Goal: Information Seeking & Learning: Check status

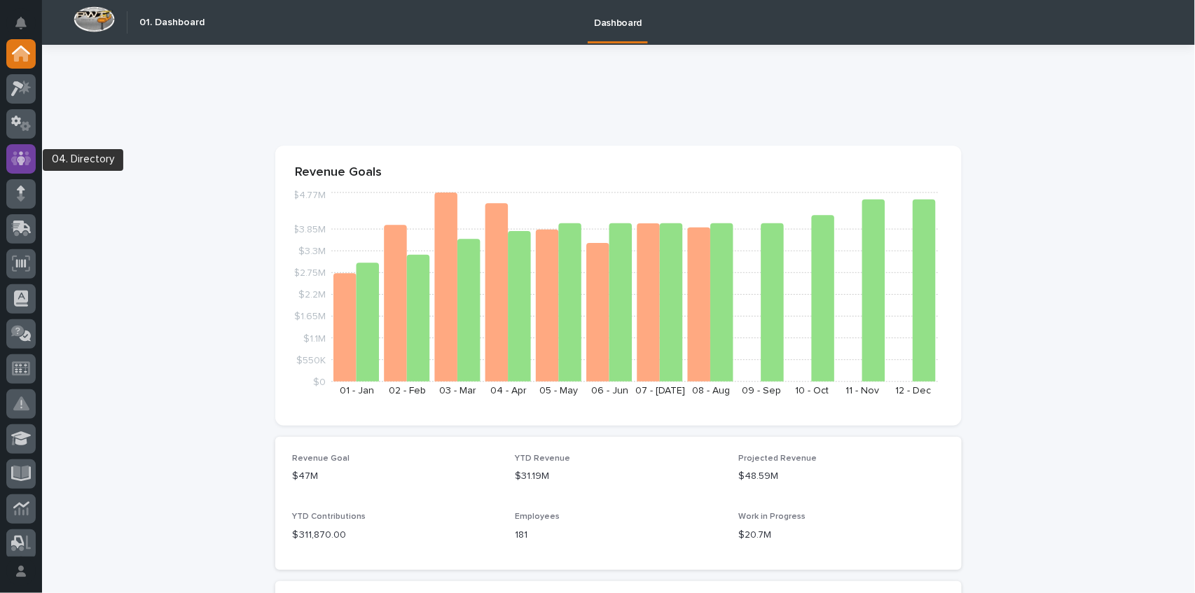
click at [26, 163] on icon at bounding box center [21, 158] width 20 height 14
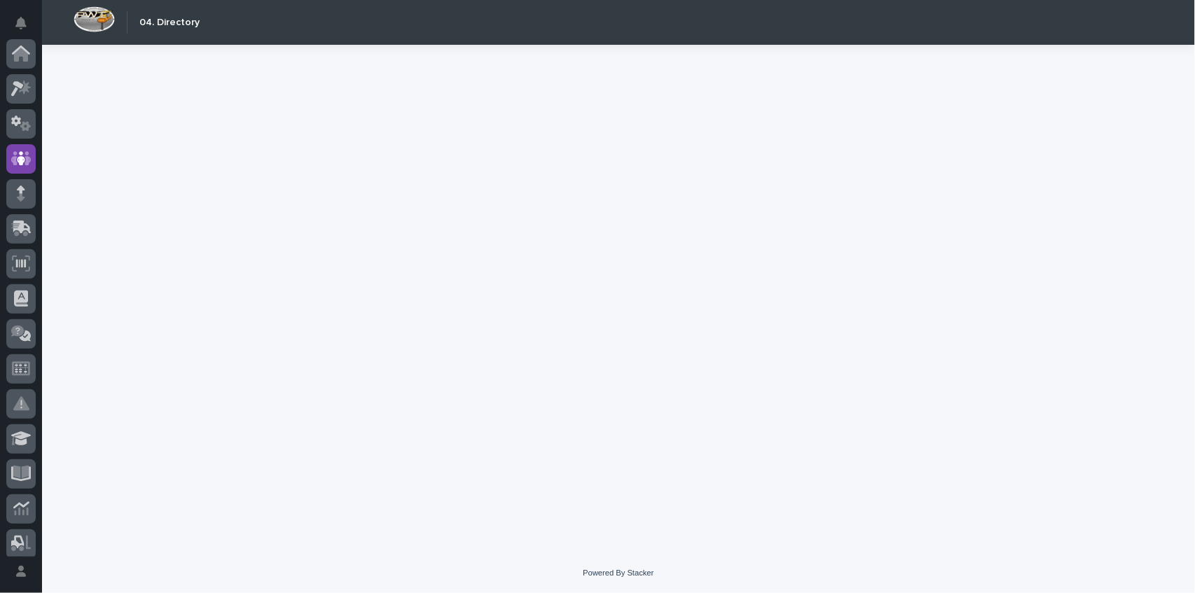
scroll to position [105, 0]
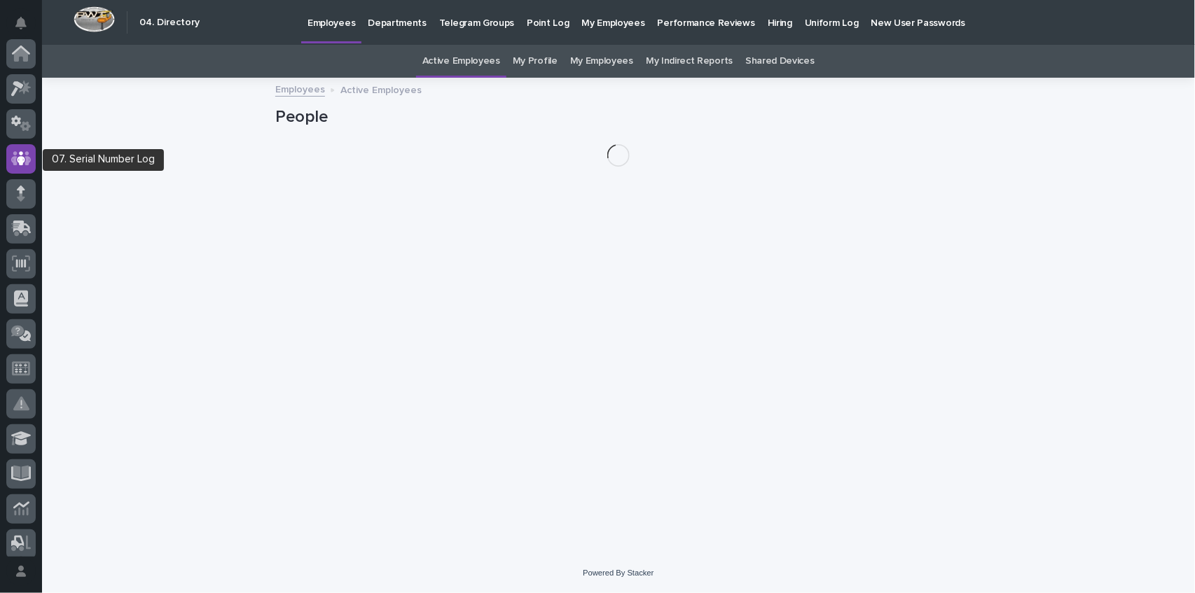
scroll to position [105, 0]
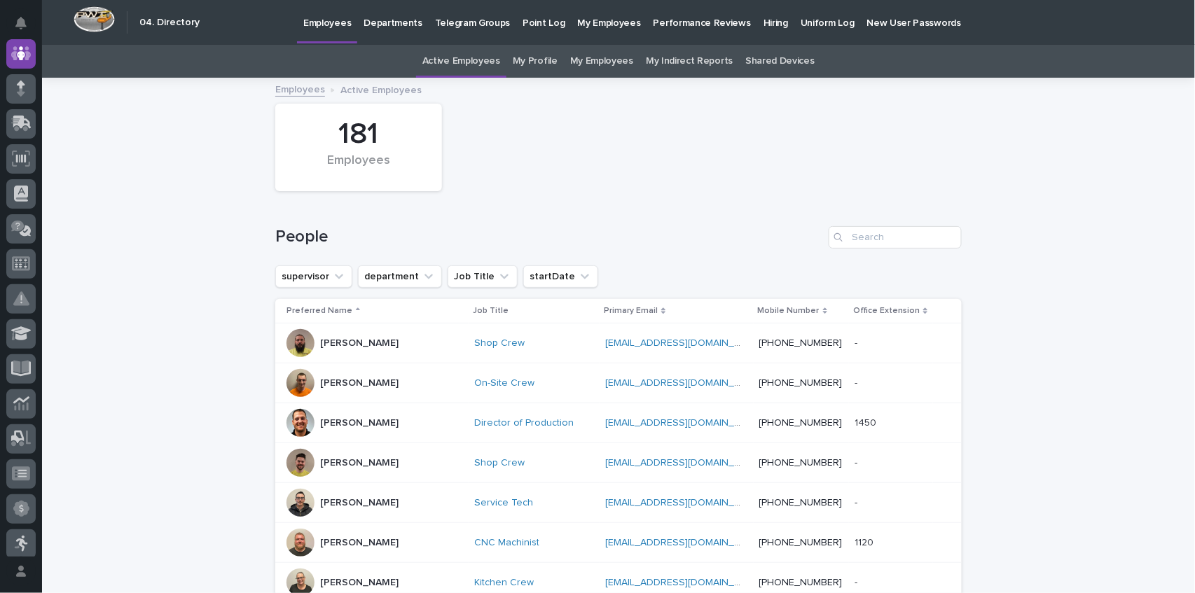
click at [593, 22] on p "My Employees" at bounding box center [609, 14] width 63 height 29
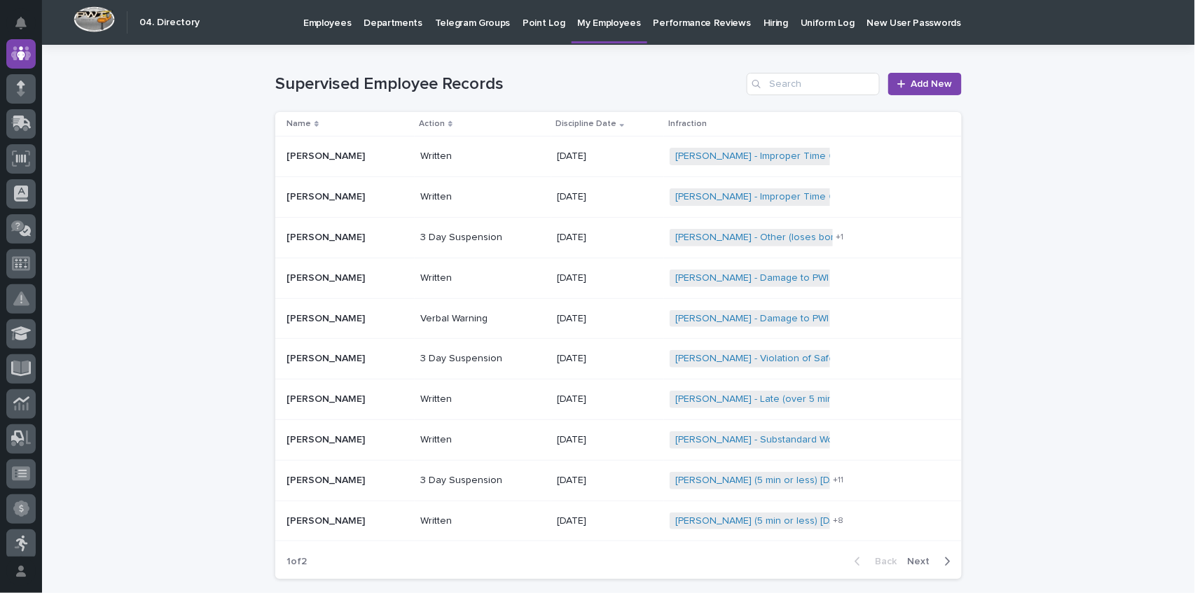
click at [322, 21] on p "Employees" at bounding box center [327, 14] width 48 height 29
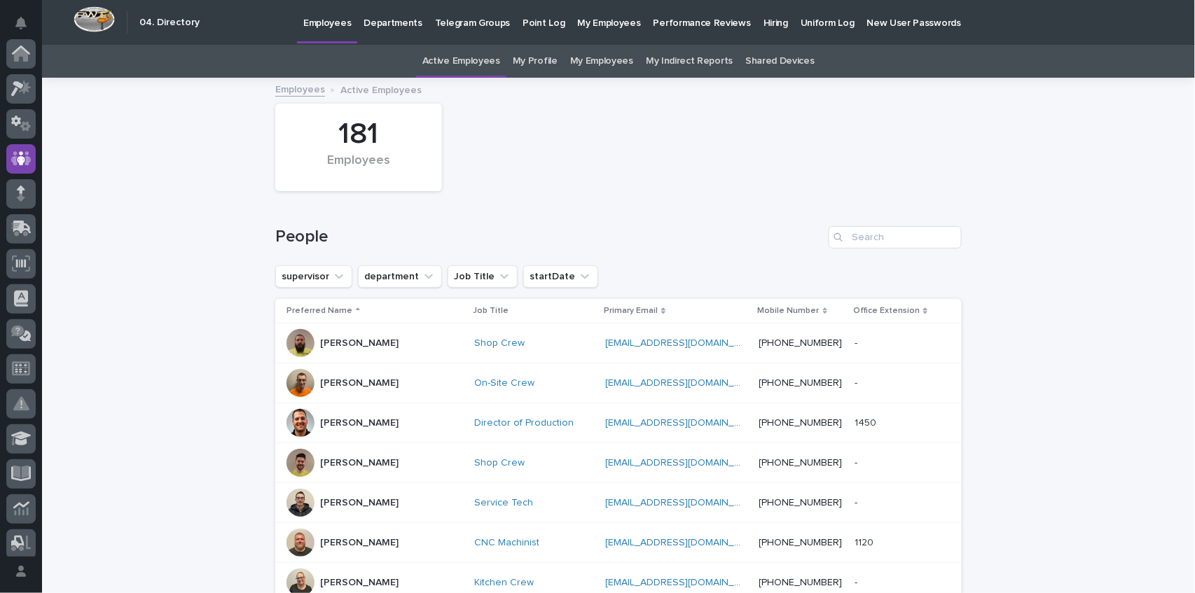
scroll to position [105, 0]
click at [593, 22] on p "My Employees" at bounding box center [609, 14] width 63 height 29
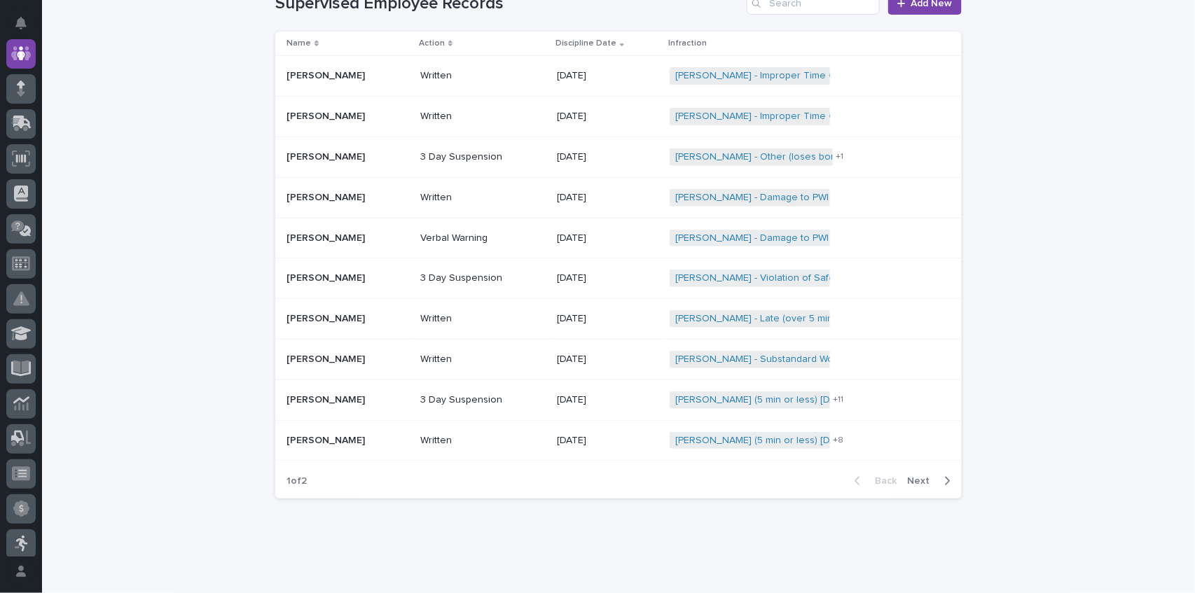
scroll to position [106, 0]
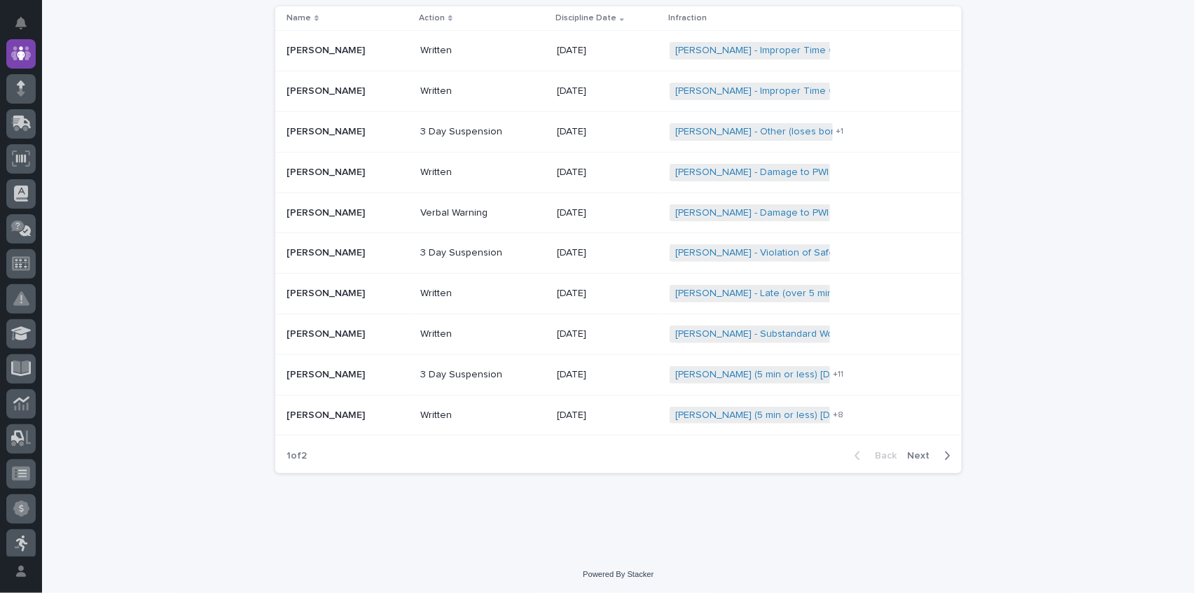
click at [927, 451] on span "Next" at bounding box center [923, 456] width 31 height 10
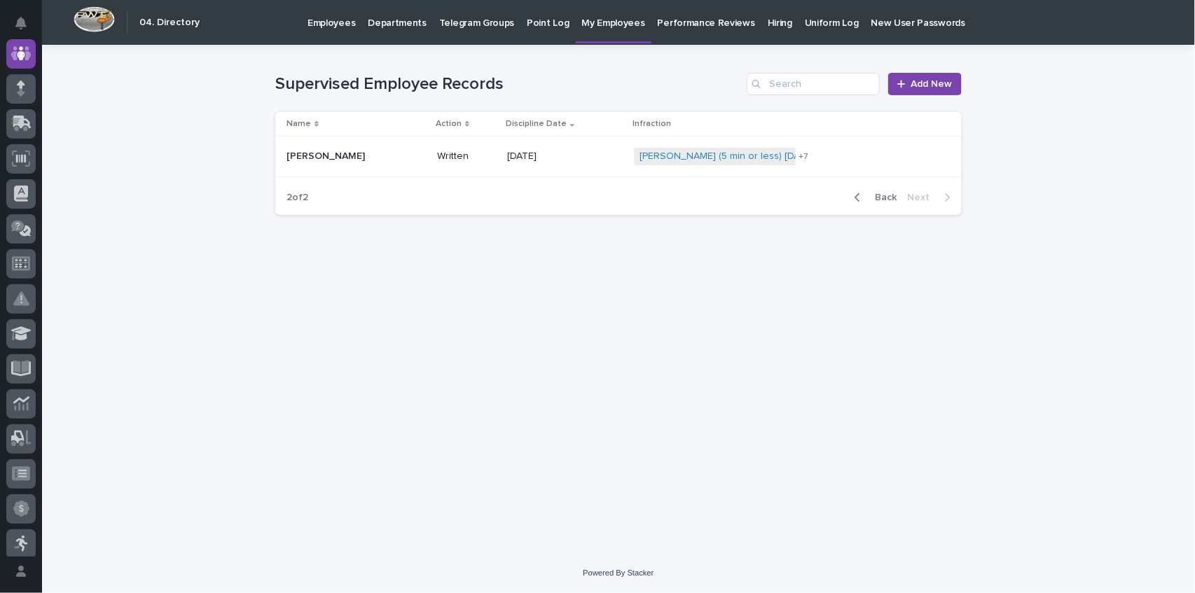
click at [597, 18] on p "My Employees" at bounding box center [613, 14] width 63 height 29
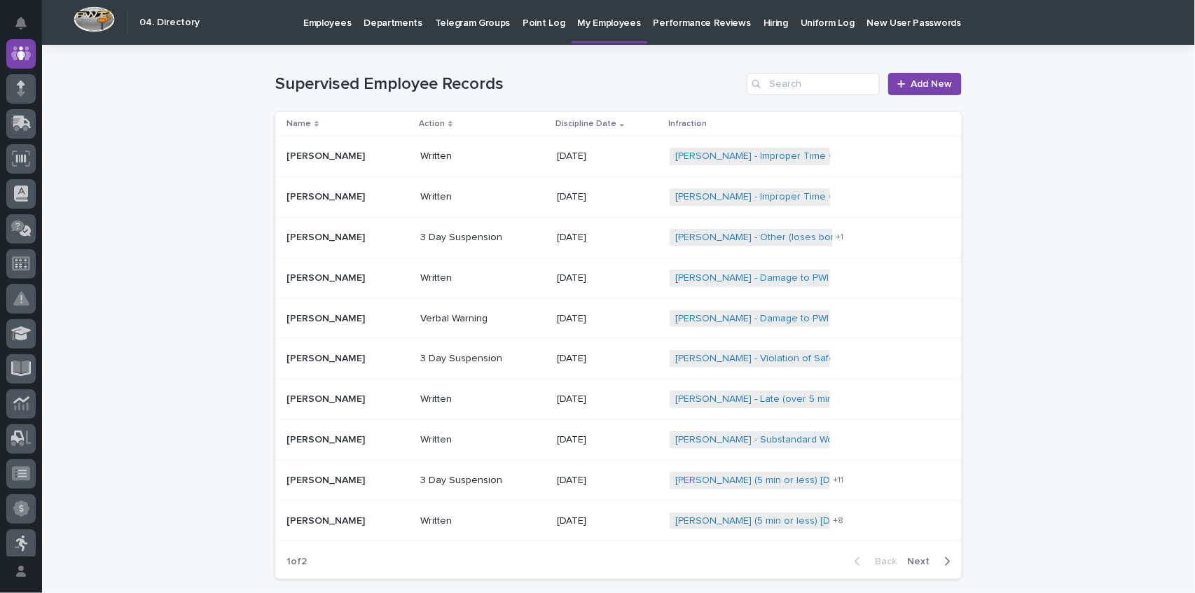
click at [374, 20] on p "Departments" at bounding box center [393, 14] width 59 height 29
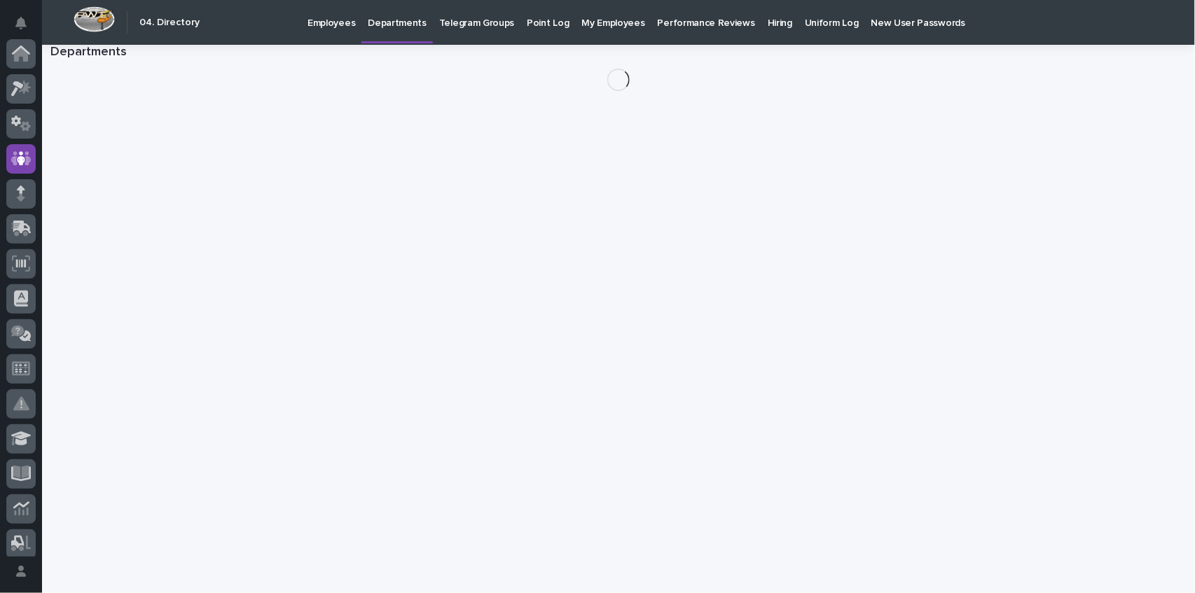
scroll to position [105, 0]
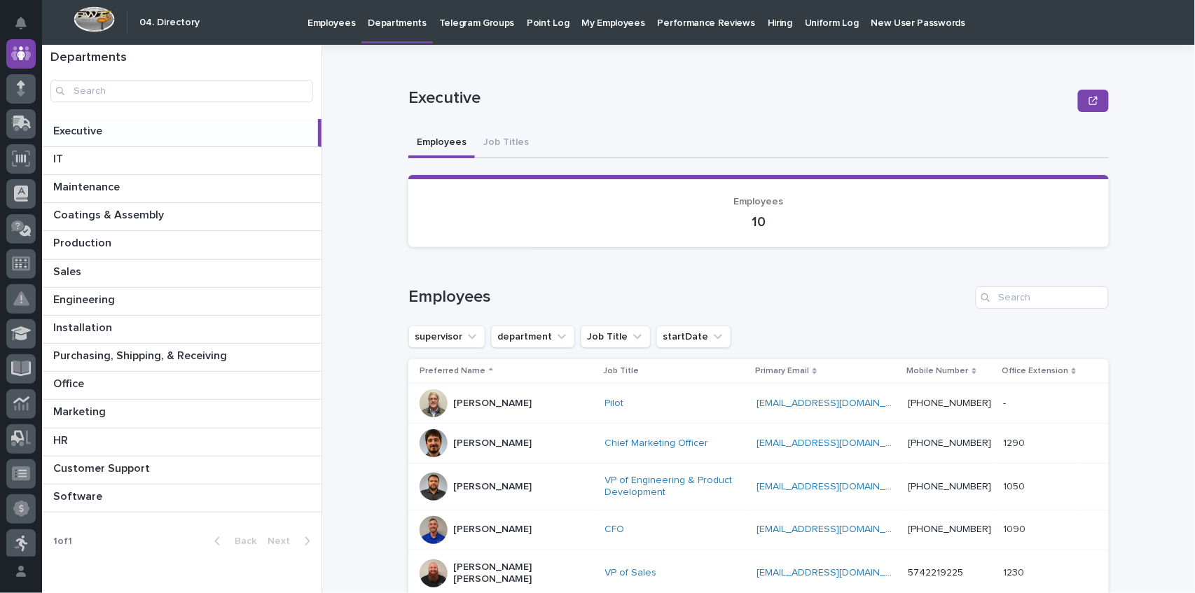
click at [583, 22] on p "My Employees" at bounding box center [613, 14] width 63 height 29
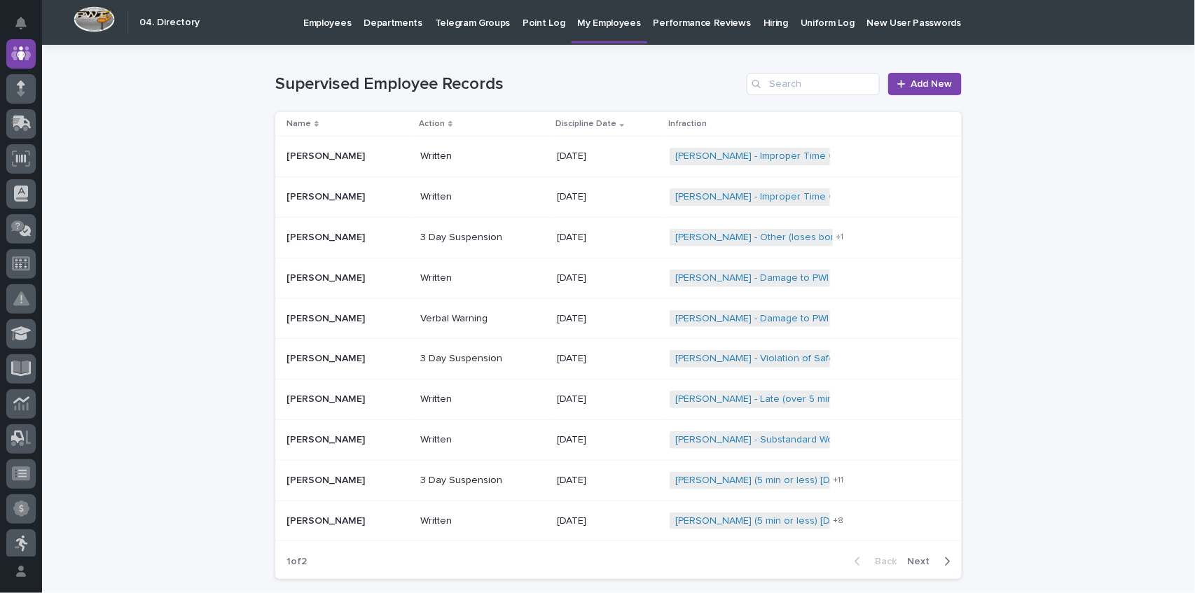
click at [593, 18] on p "My Employees" at bounding box center [609, 14] width 63 height 29
click at [392, 22] on p "Departments" at bounding box center [393, 14] width 59 height 29
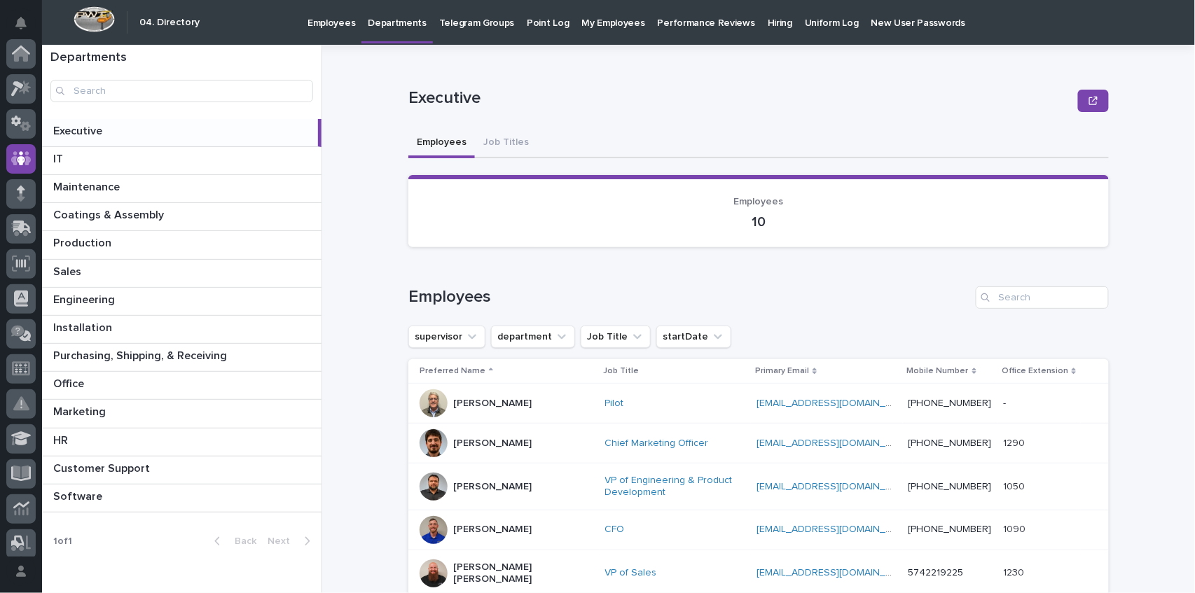
scroll to position [105, 0]
click at [92, 325] on p "Installation" at bounding box center [84, 327] width 62 height 16
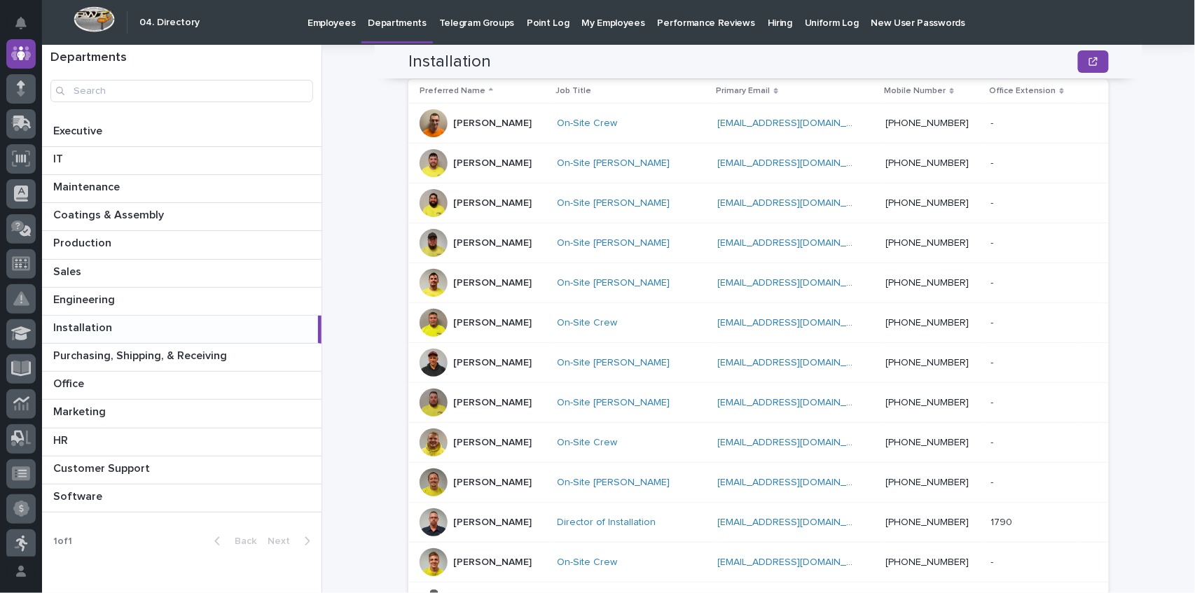
scroll to position [373, 0]
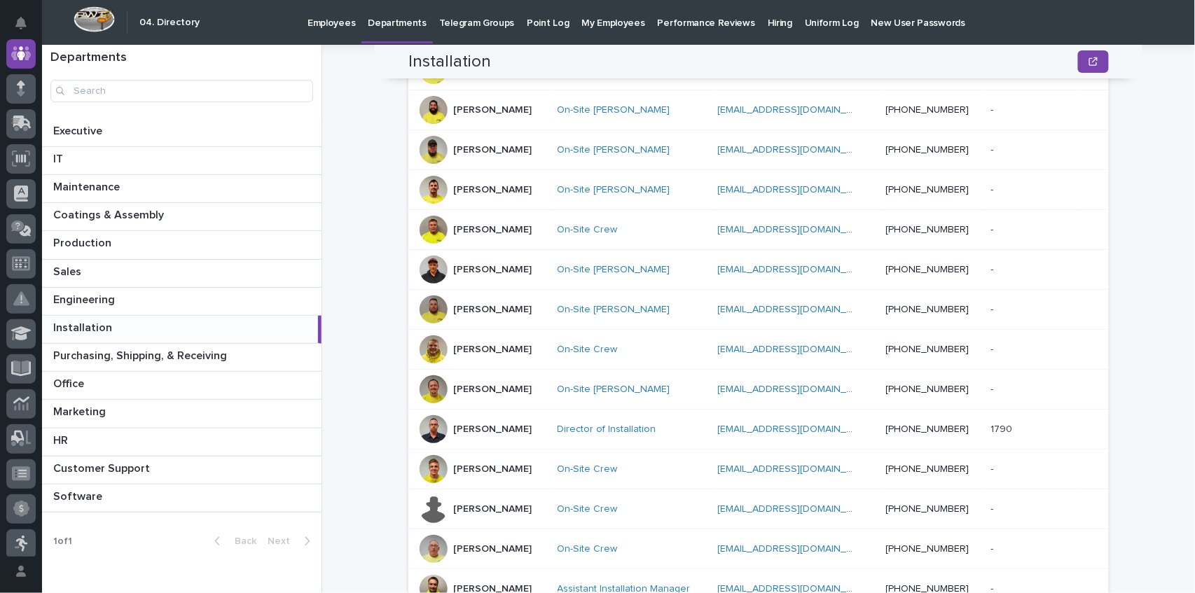
click at [471, 265] on p "[PERSON_NAME]" at bounding box center [492, 270] width 78 height 12
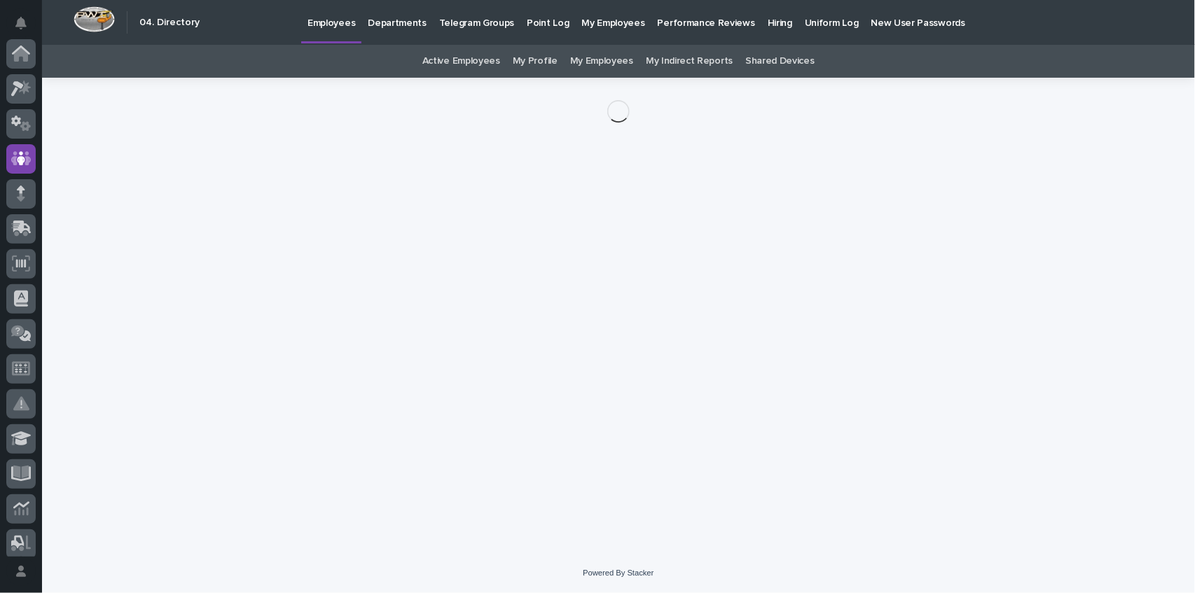
scroll to position [105, 0]
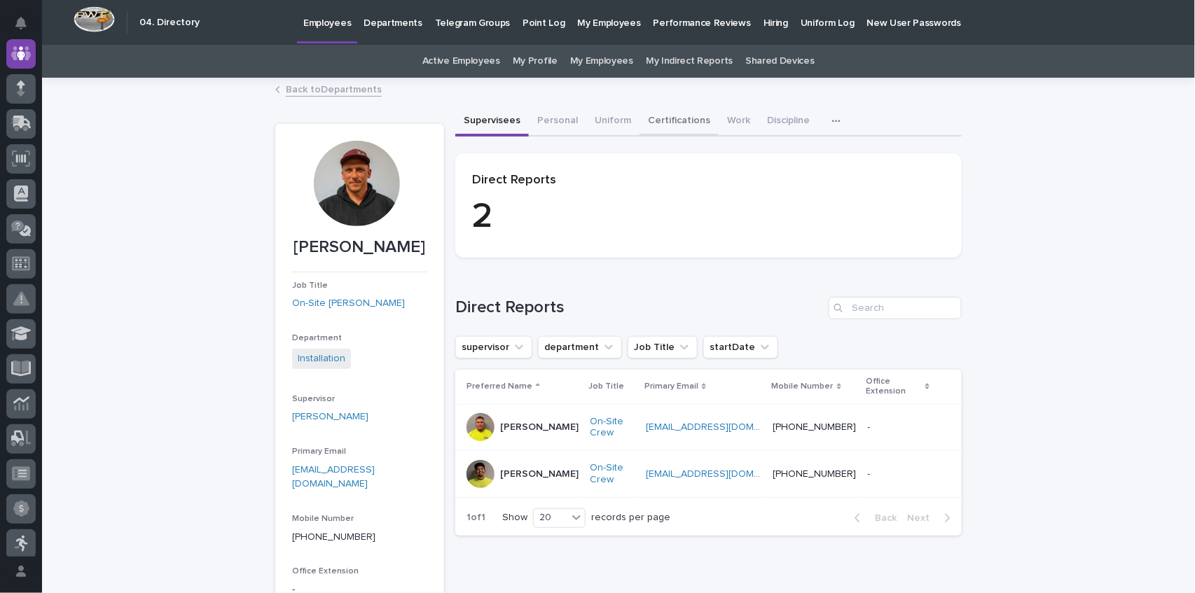
click at [672, 121] on button "Certifications" at bounding box center [679, 121] width 79 height 29
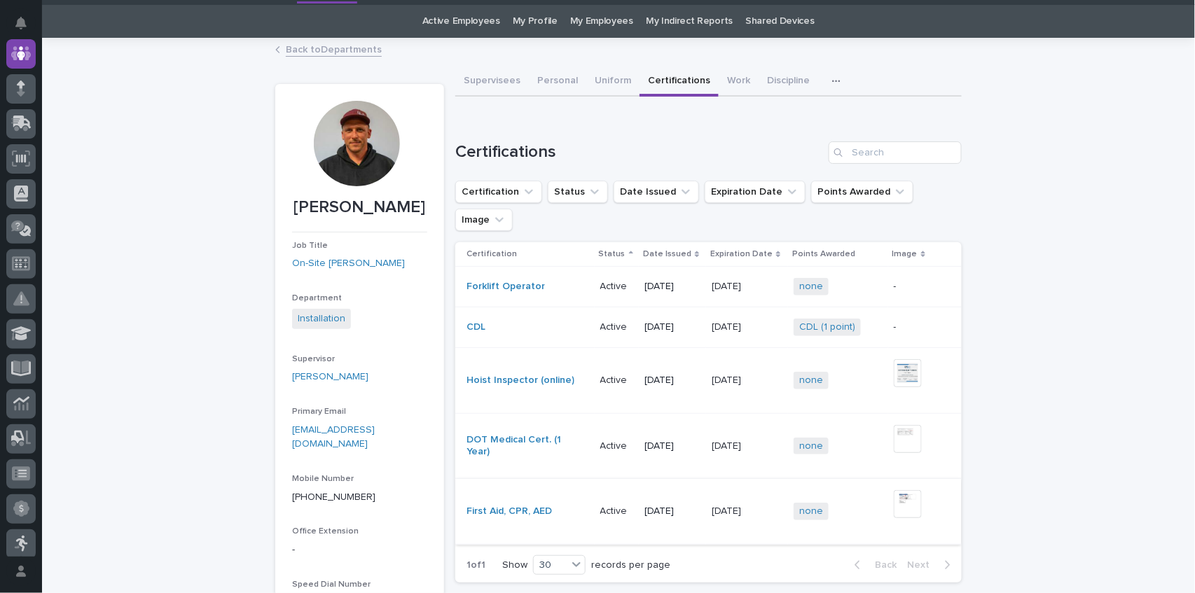
scroll to position [93, 0]
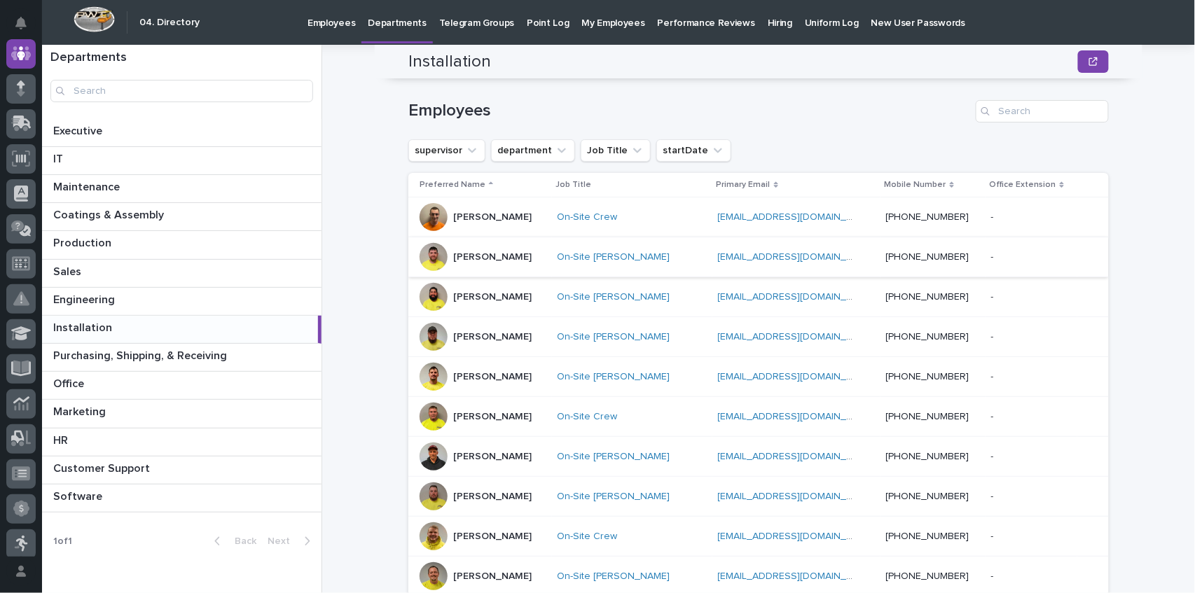
scroll to position [373, 0]
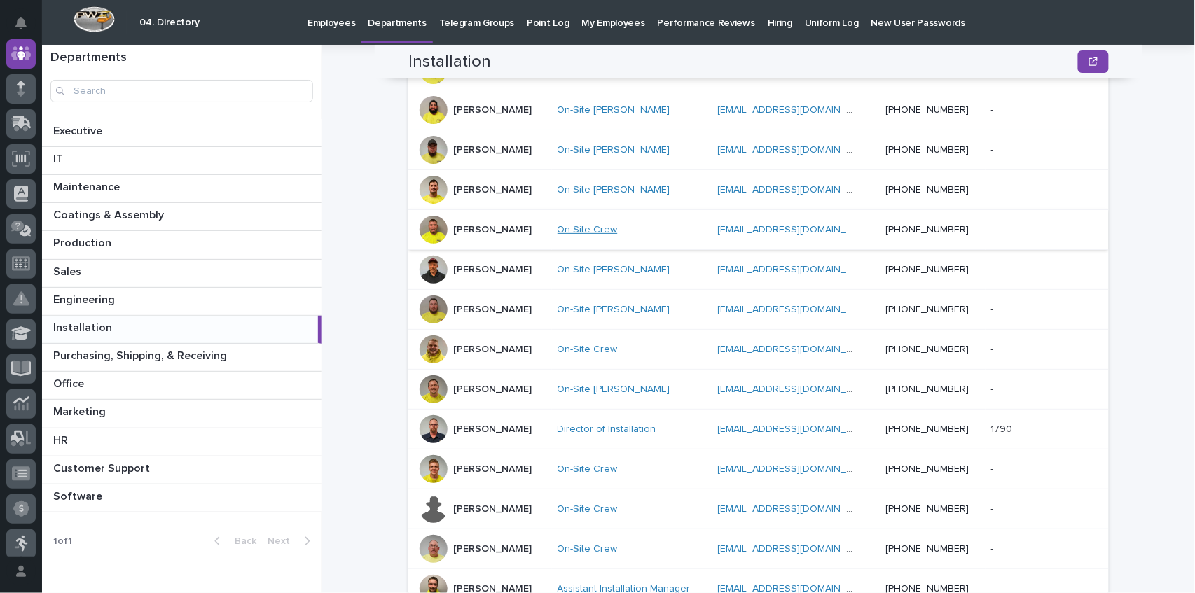
click at [580, 226] on link "On-Site Crew" at bounding box center [588, 230] width 60 height 12
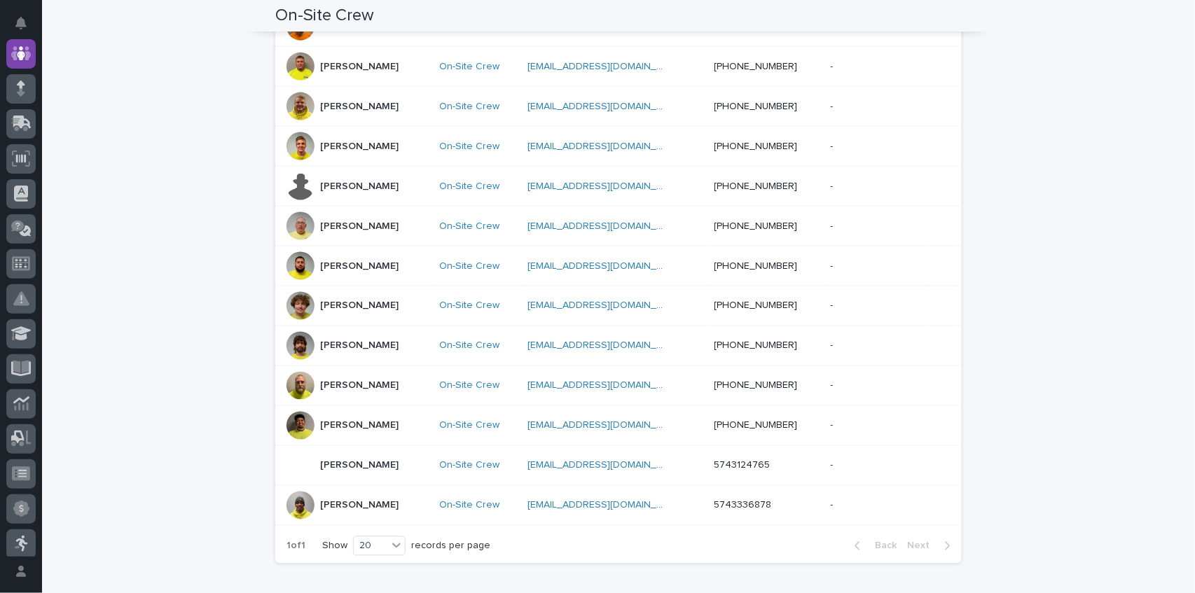
scroll to position [607, 0]
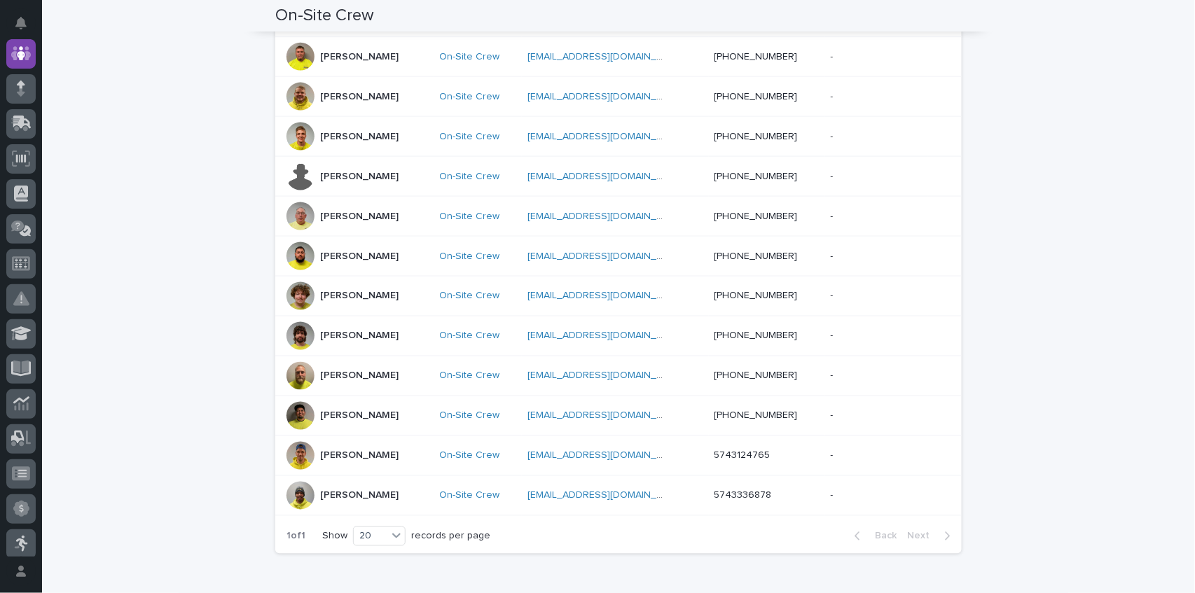
click at [364, 48] on div "[PERSON_NAME]" at bounding box center [359, 55] width 78 height 15
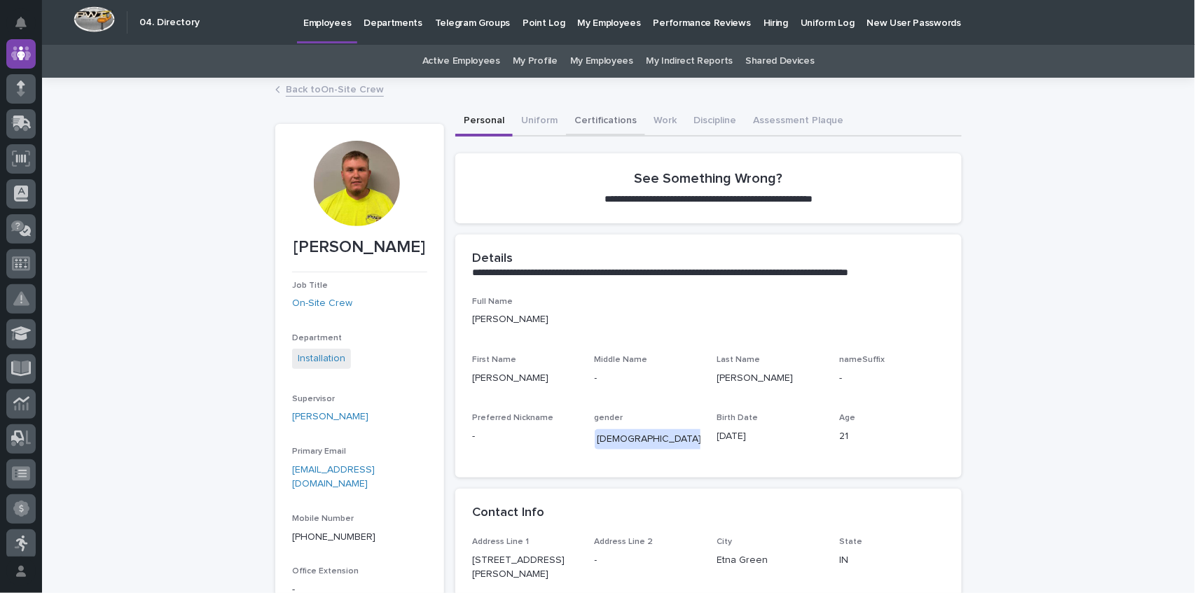
click at [576, 116] on button "Certifications" at bounding box center [605, 121] width 79 height 29
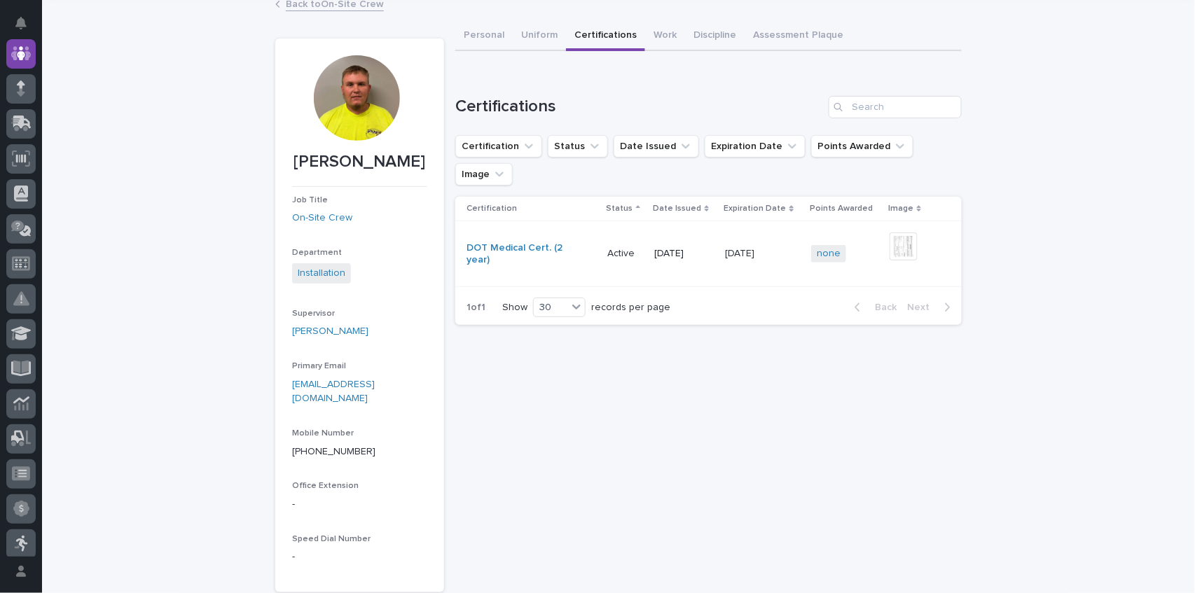
scroll to position [93, 0]
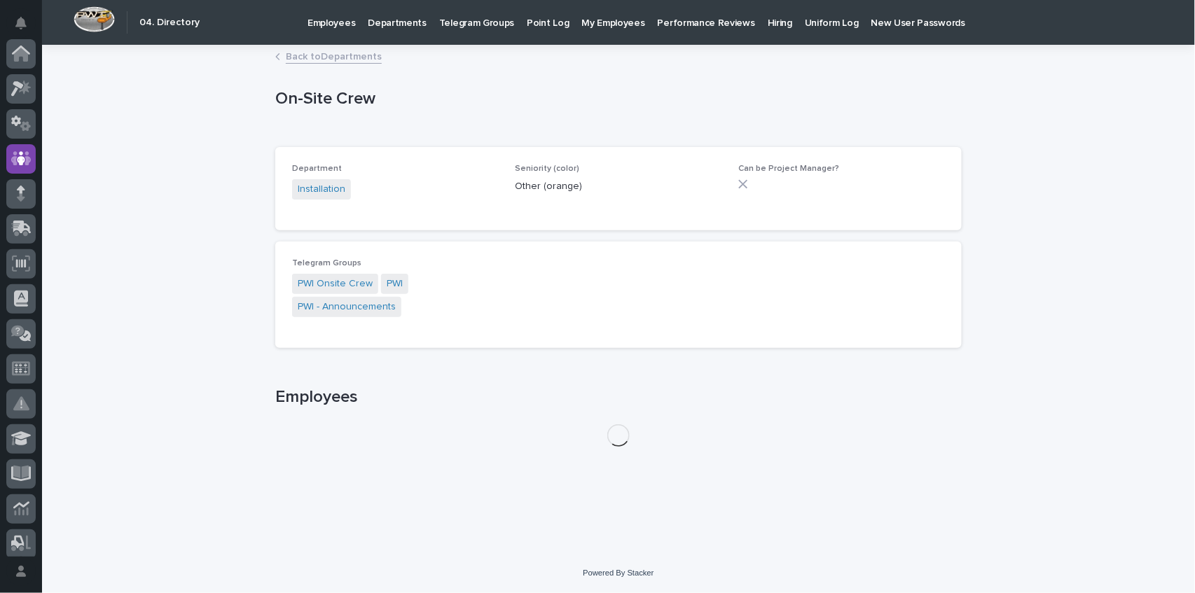
scroll to position [105, 0]
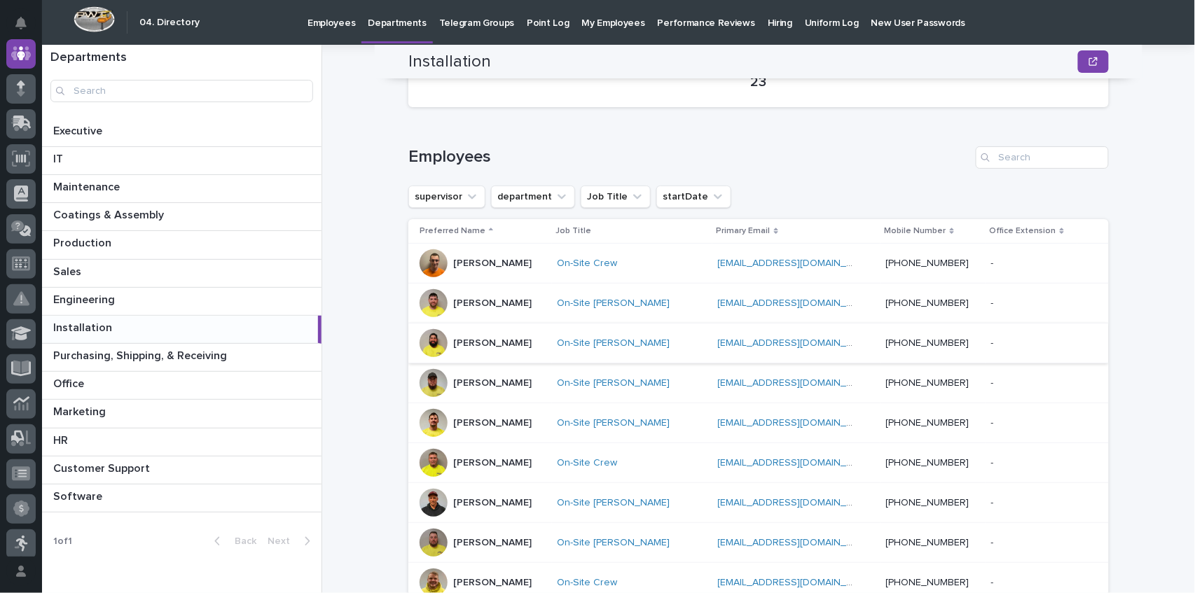
scroll to position [280, 0]
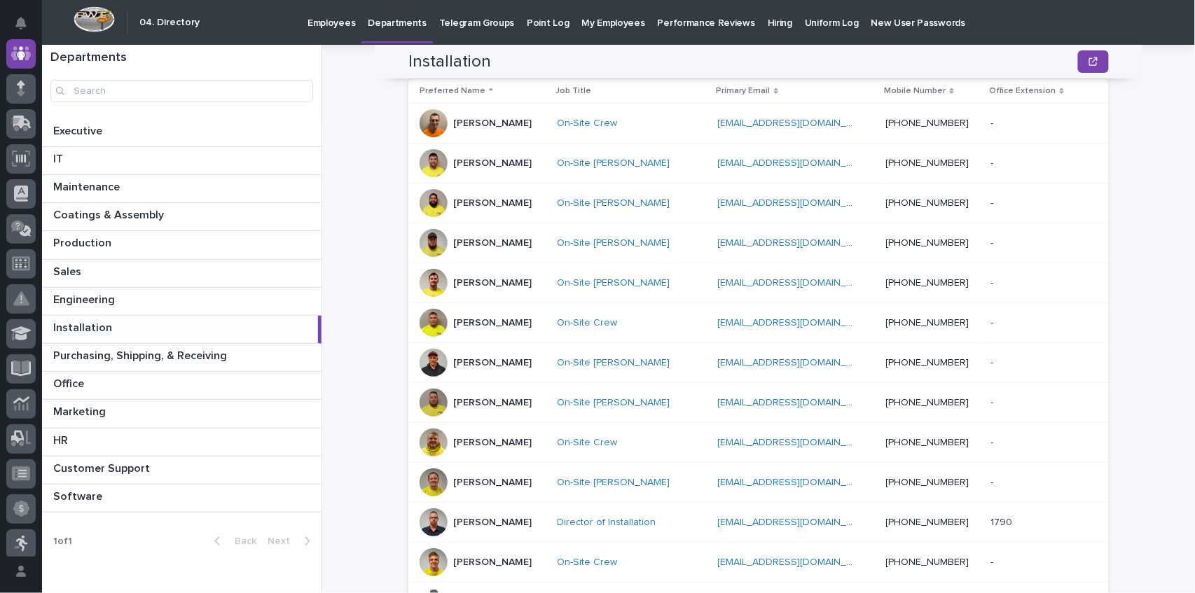
click at [460, 401] on p "[PERSON_NAME]" at bounding box center [492, 403] width 78 height 12
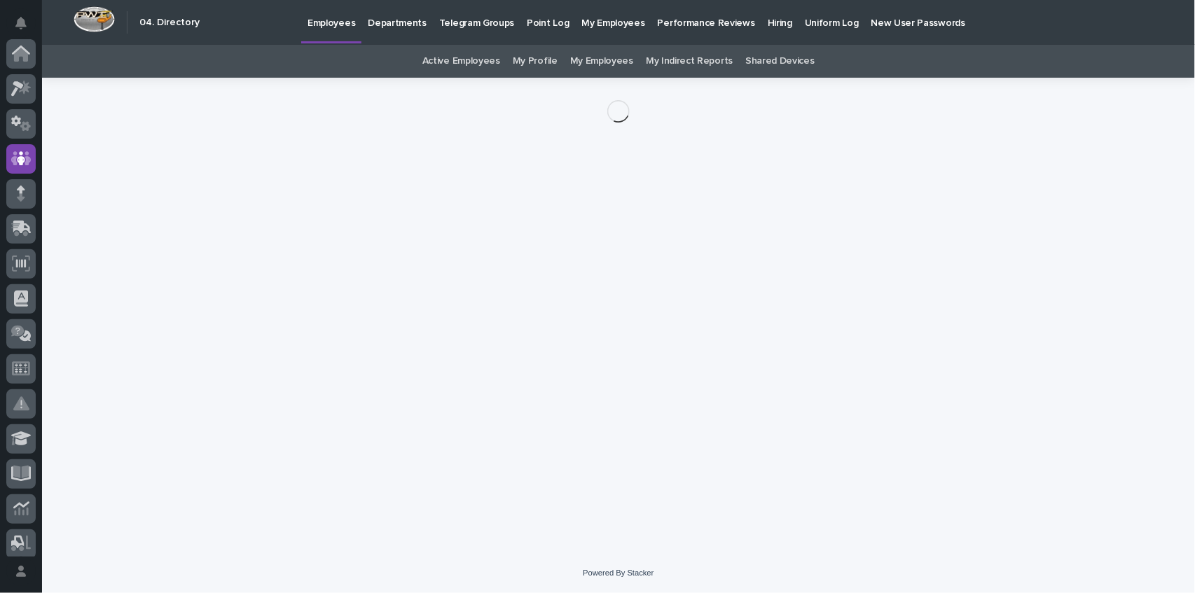
scroll to position [105, 0]
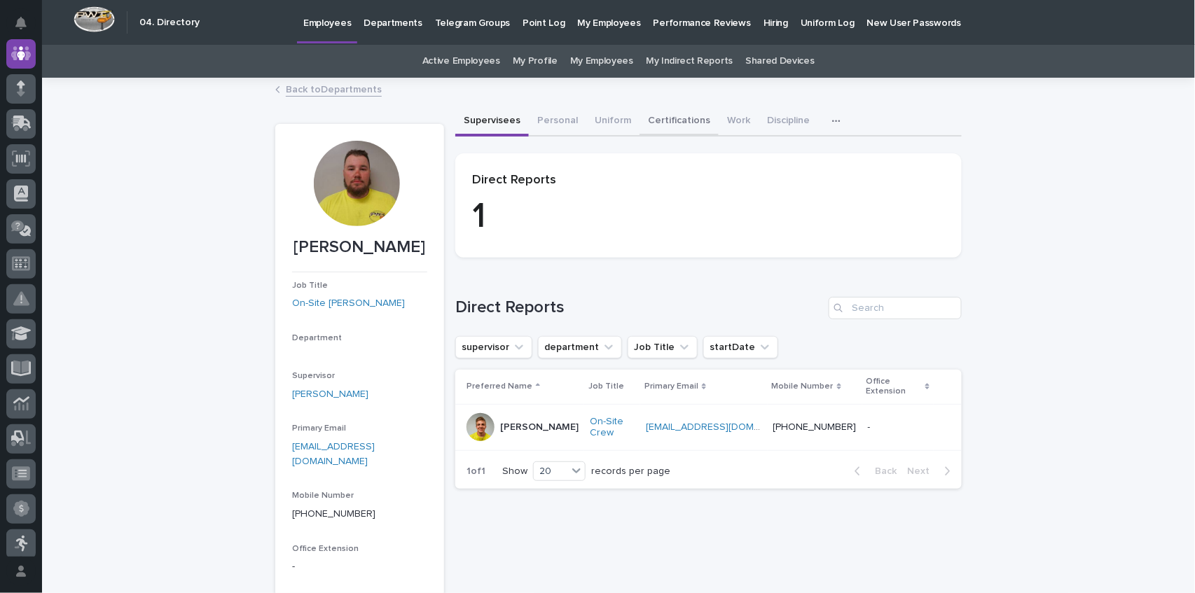
click at [658, 116] on button "Certifications" at bounding box center [679, 121] width 79 height 29
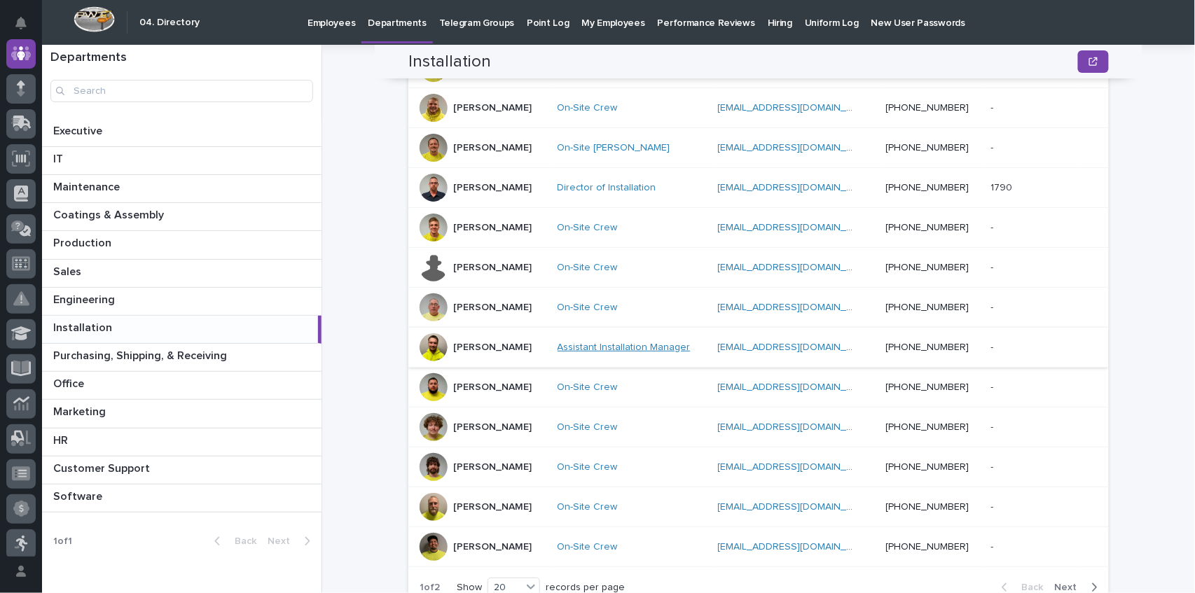
scroll to position [676, 0]
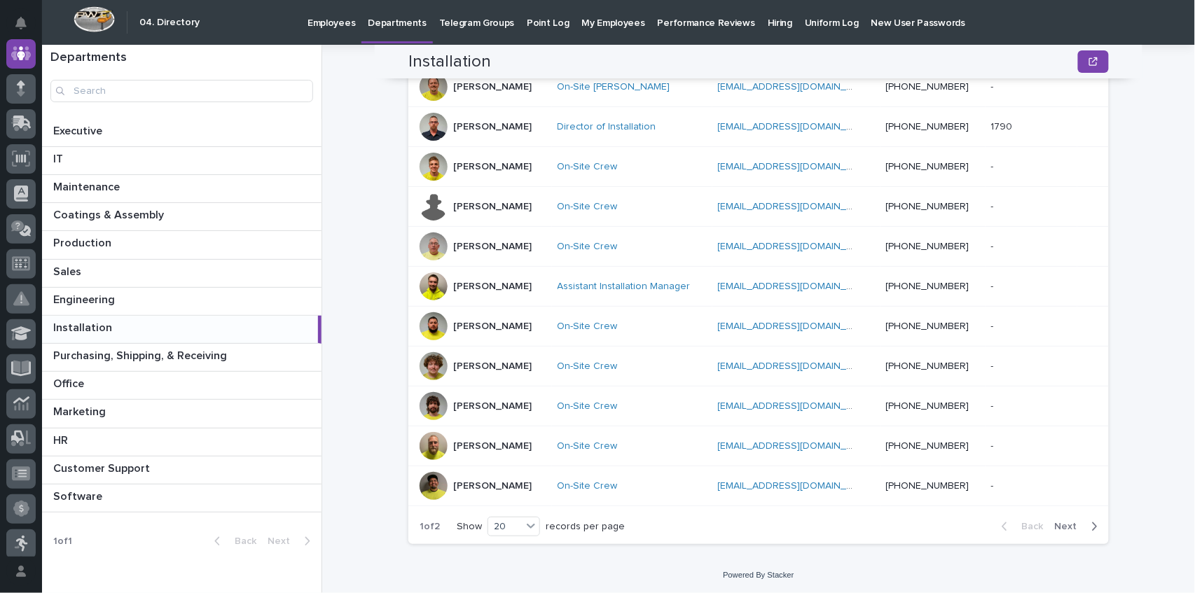
click at [1067, 525] on span "Next" at bounding box center [1070, 527] width 31 height 10
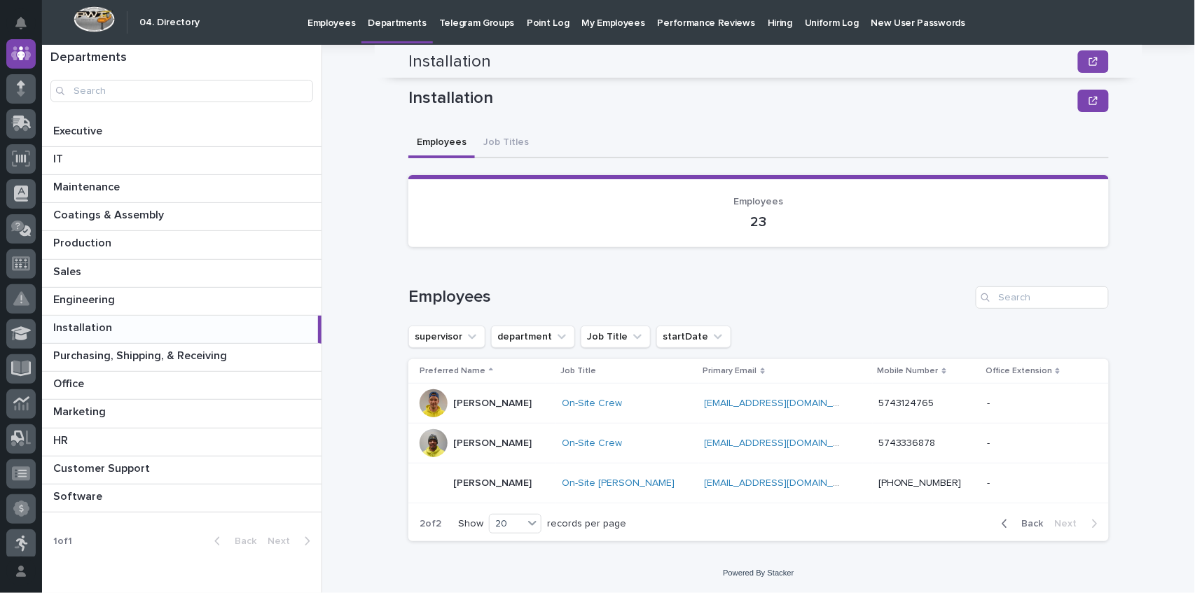
scroll to position [0, 0]
click at [1032, 524] on span "Back" at bounding box center [1029, 524] width 30 height 10
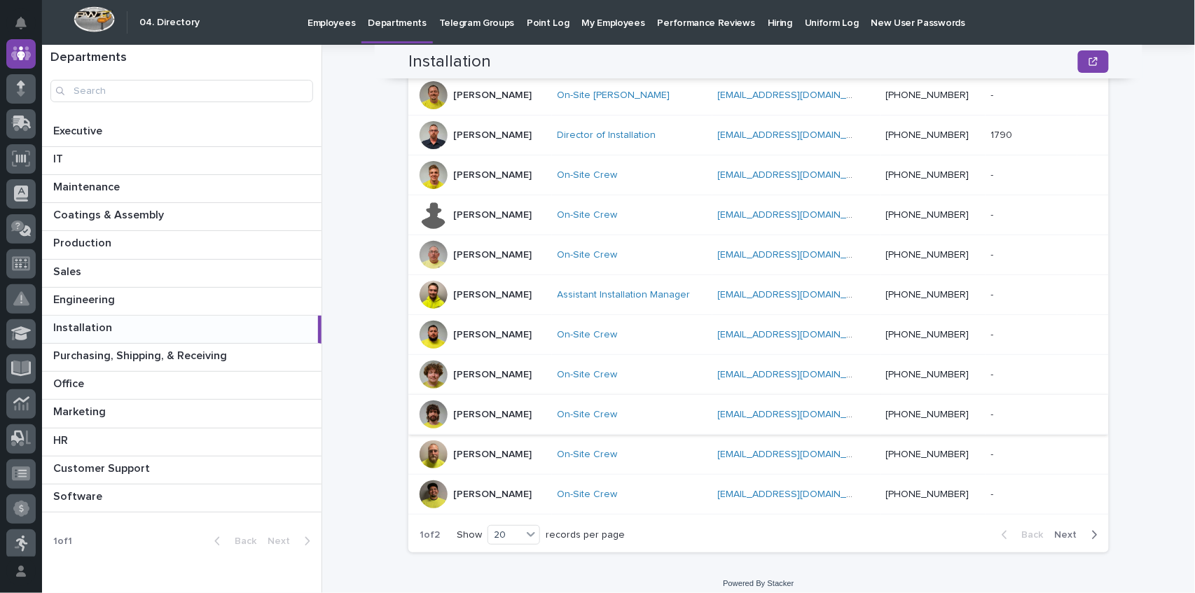
scroll to position [676, 0]
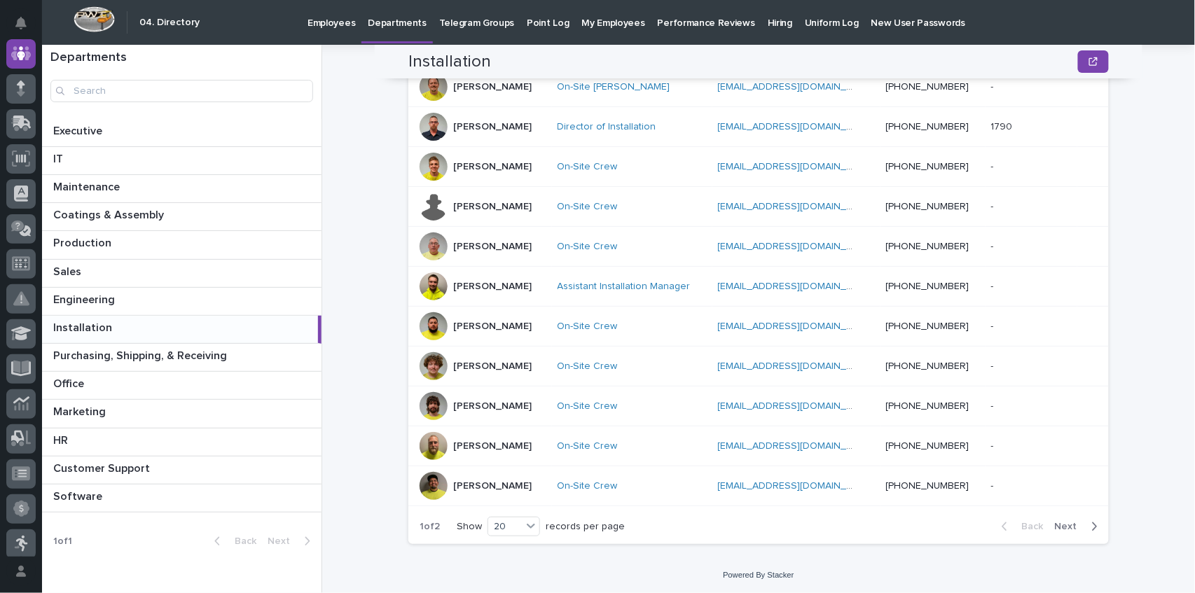
click at [1060, 523] on span "Next" at bounding box center [1070, 527] width 31 height 10
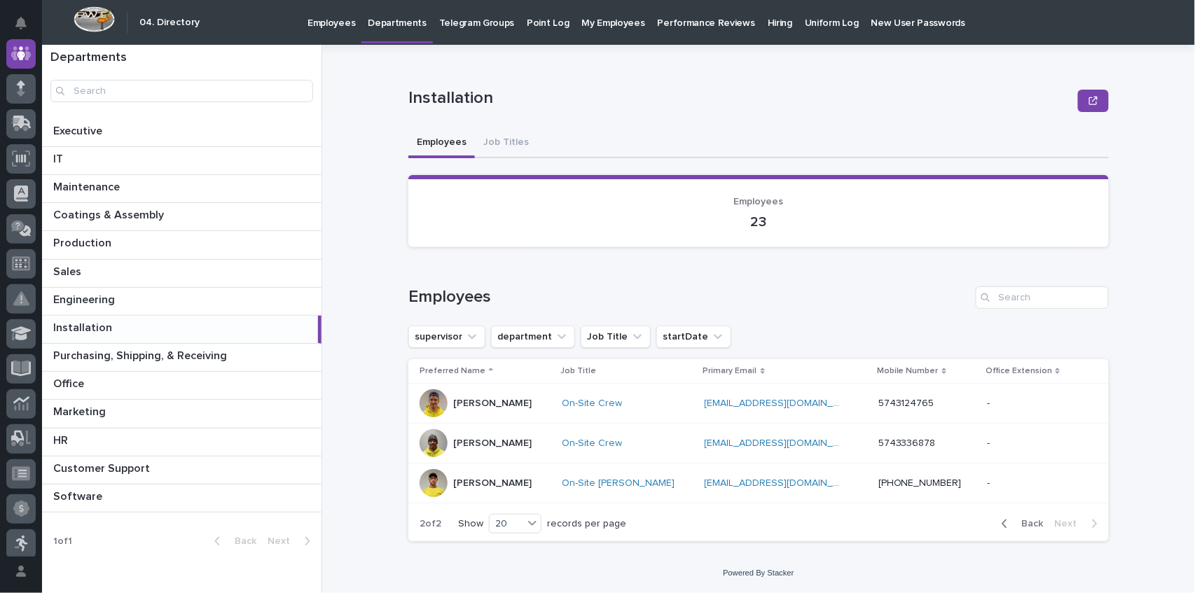
click at [464, 481] on p "[PERSON_NAME]" at bounding box center [492, 484] width 78 height 12
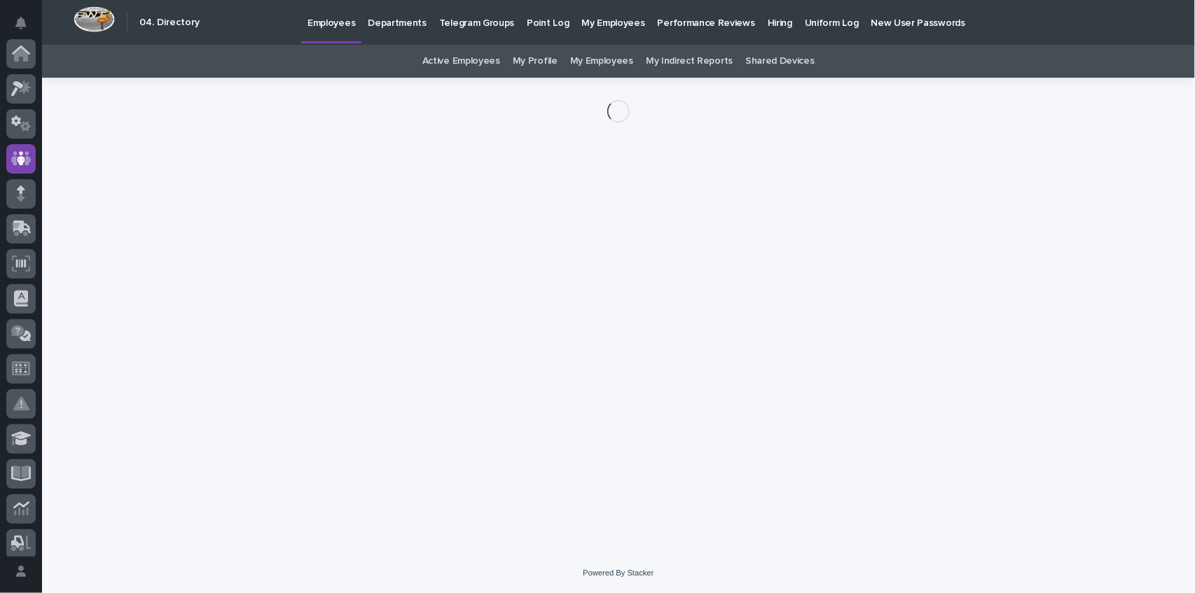
scroll to position [105, 0]
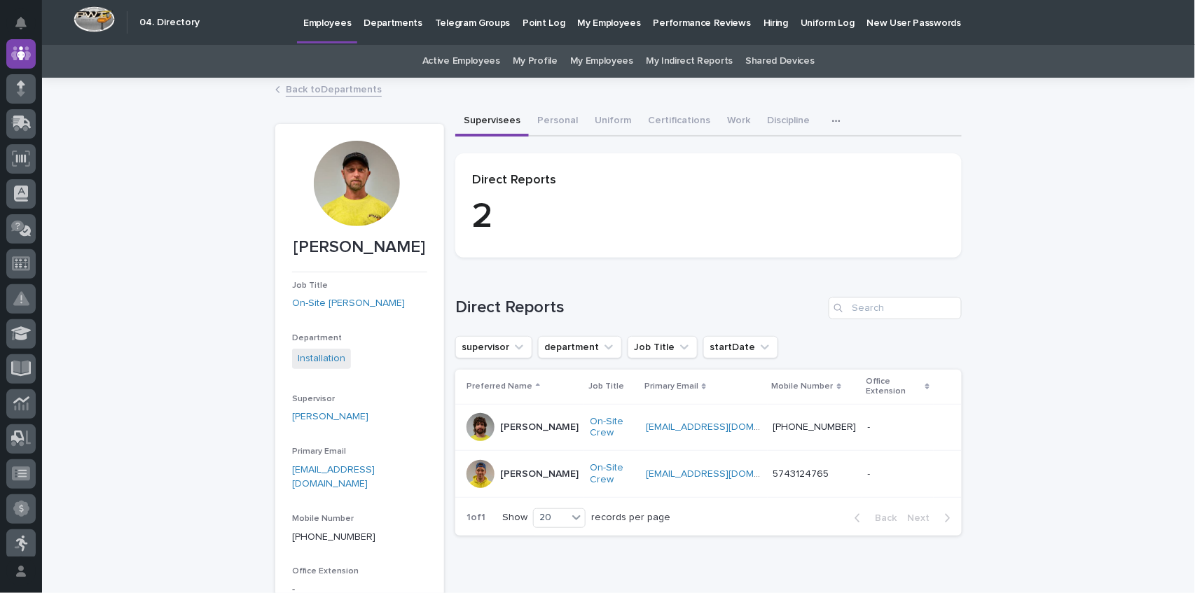
click at [525, 422] on p "[PERSON_NAME]" at bounding box center [539, 428] width 78 height 12
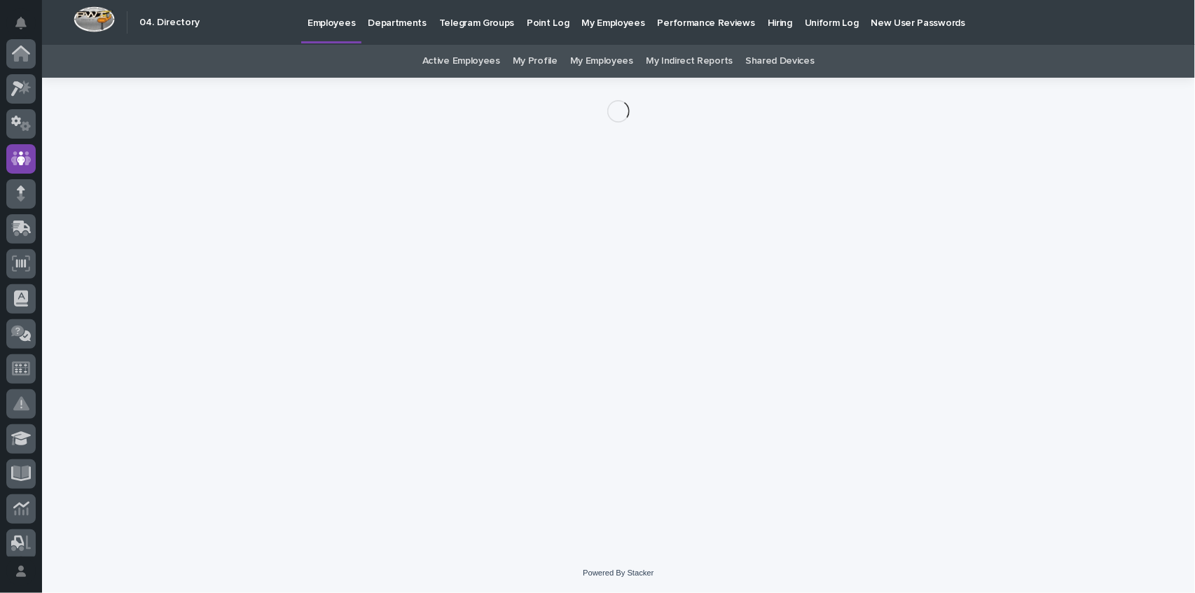
scroll to position [105, 0]
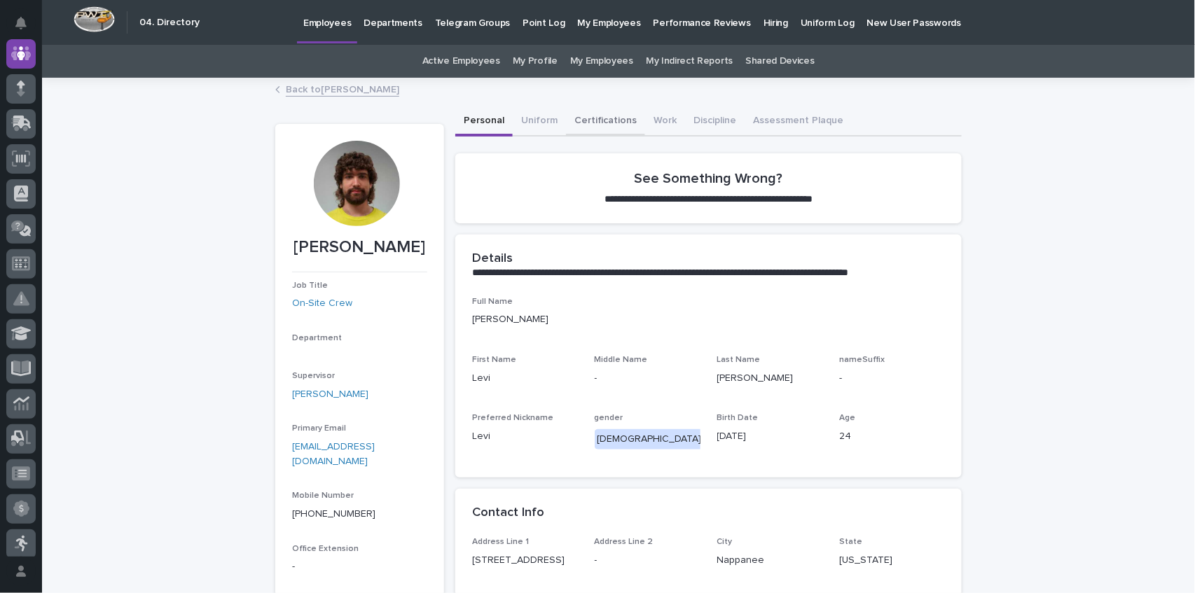
click at [588, 119] on button "Certifications" at bounding box center [605, 121] width 79 height 29
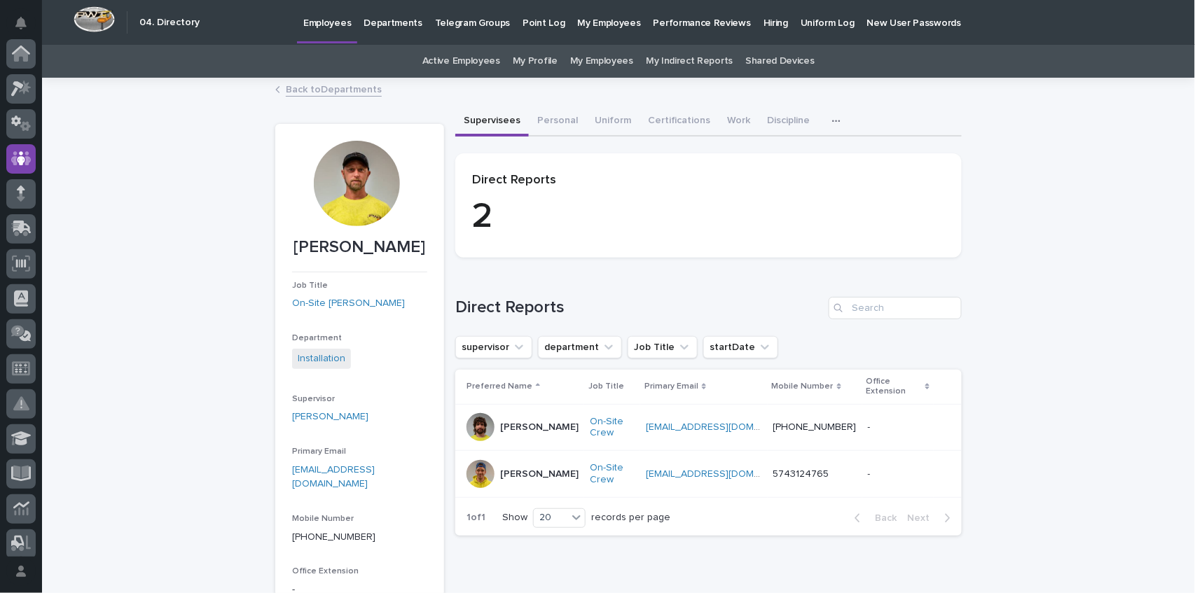
scroll to position [105, 0]
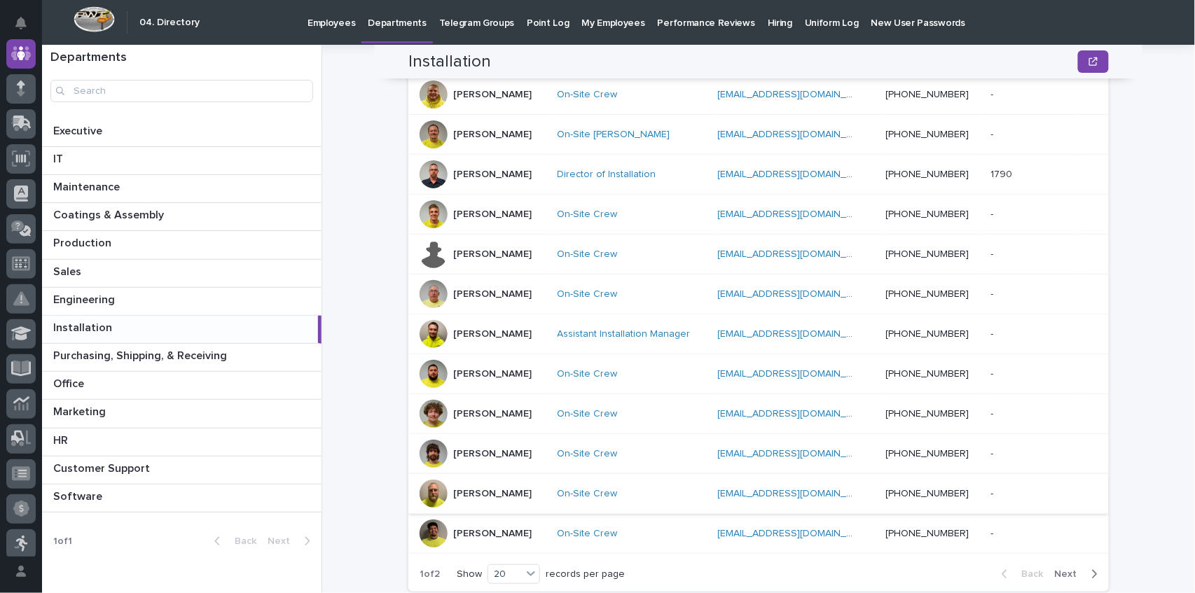
scroll to position [583, 0]
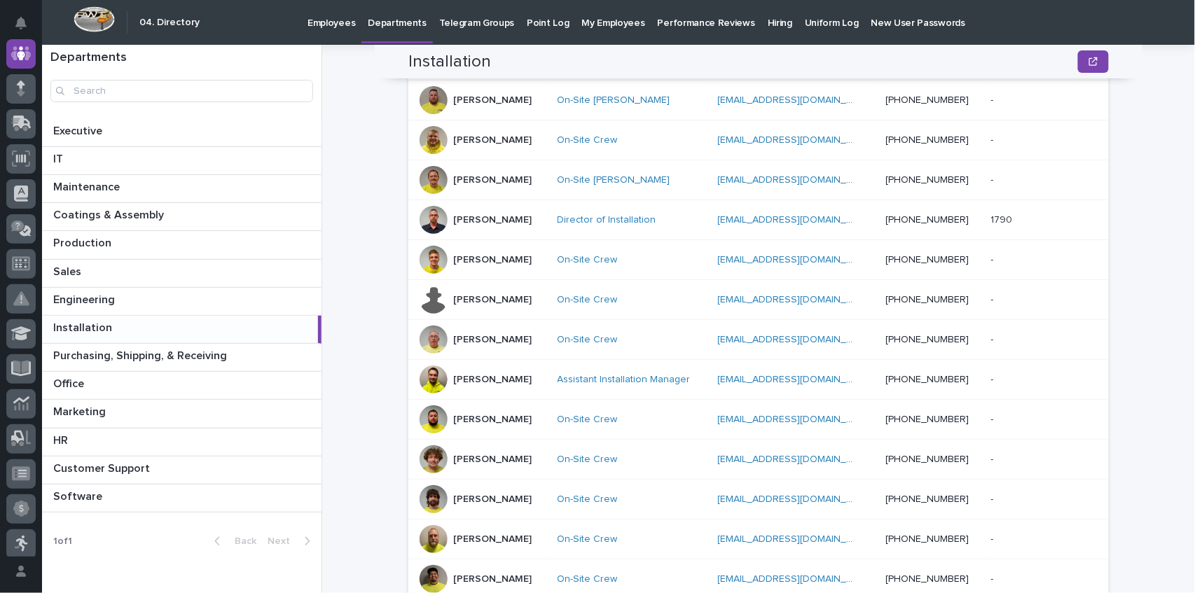
click at [456, 417] on p "[PERSON_NAME]" at bounding box center [492, 420] width 78 height 12
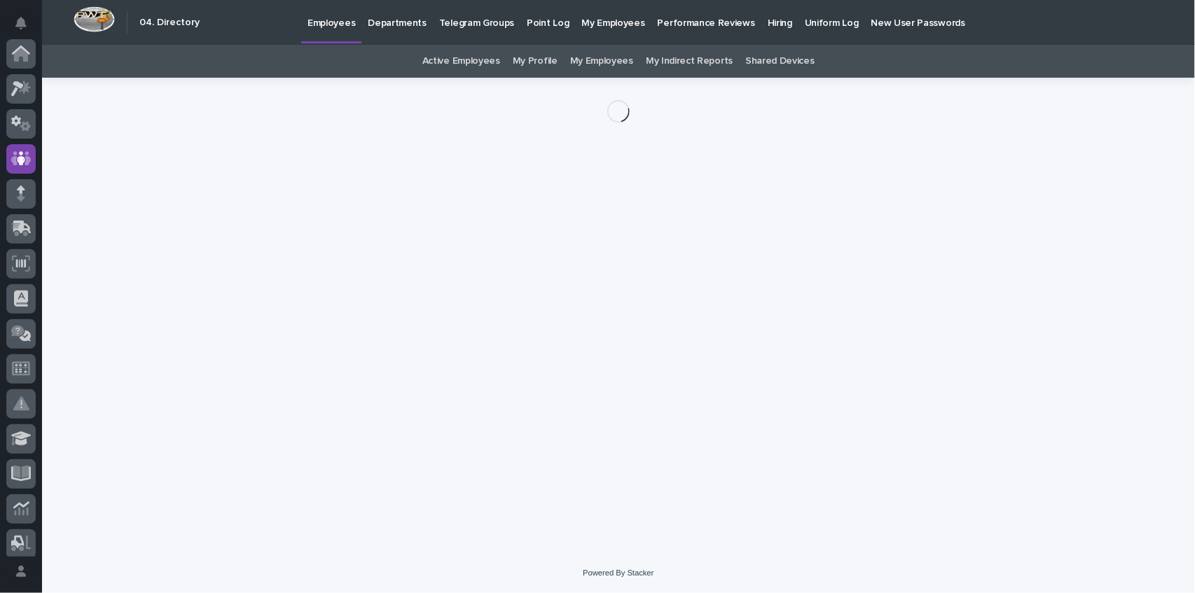
scroll to position [105, 0]
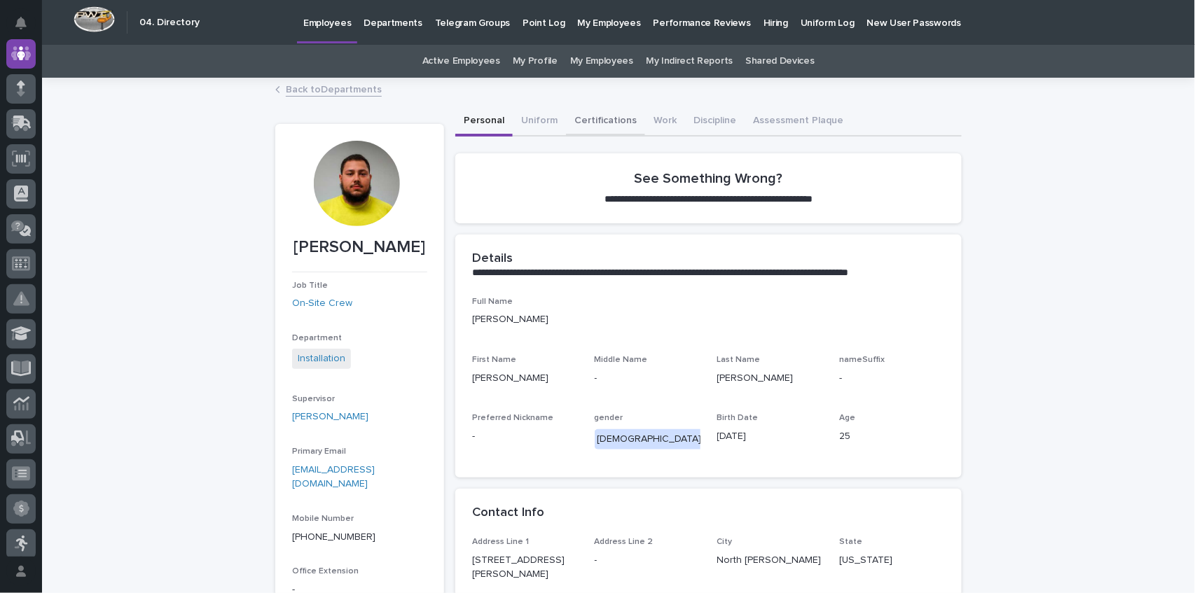
click at [609, 123] on button "Certifications" at bounding box center [605, 121] width 79 height 29
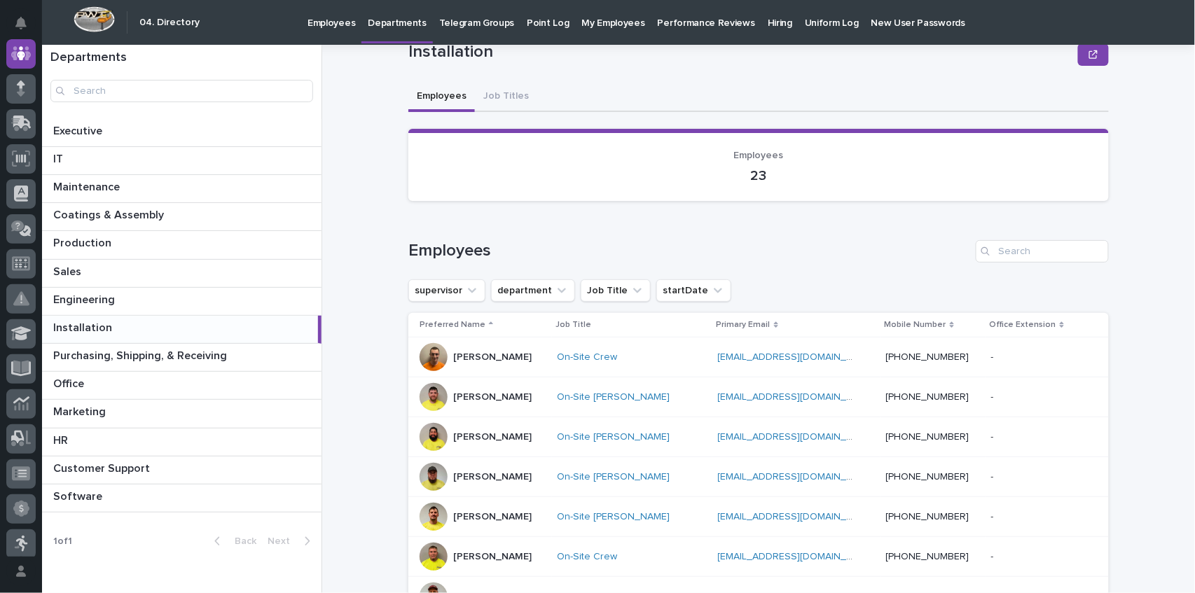
scroll to position [233, 0]
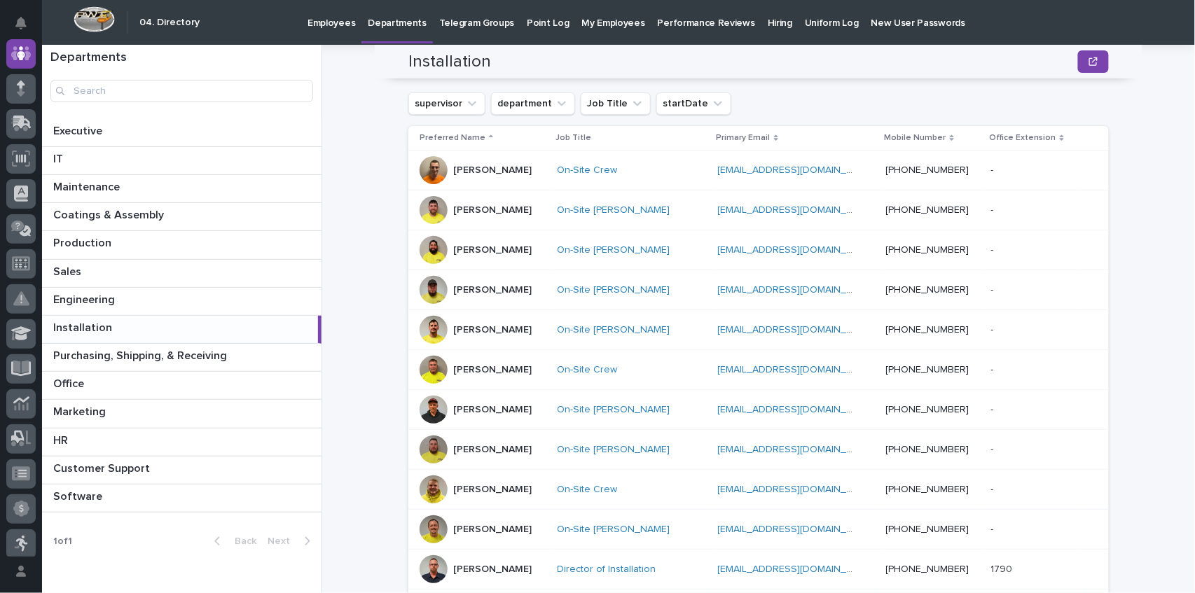
click at [500, 324] on p "[PERSON_NAME]" at bounding box center [492, 330] width 78 height 12
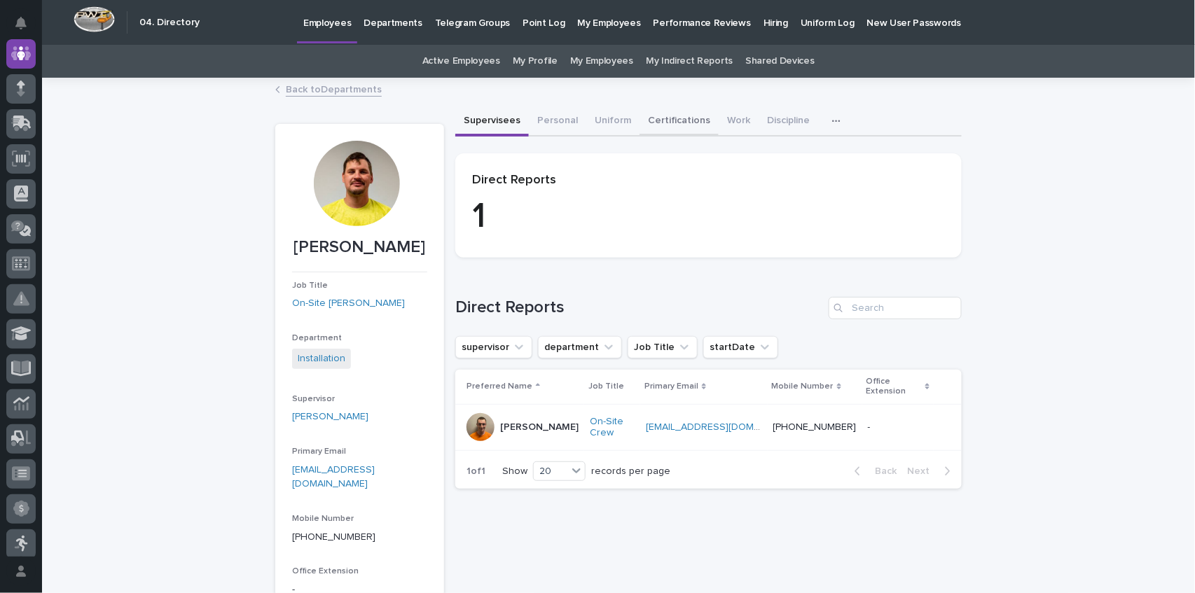
click at [670, 123] on button "Certifications" at bounding box center [679, 121] width 79 height 29
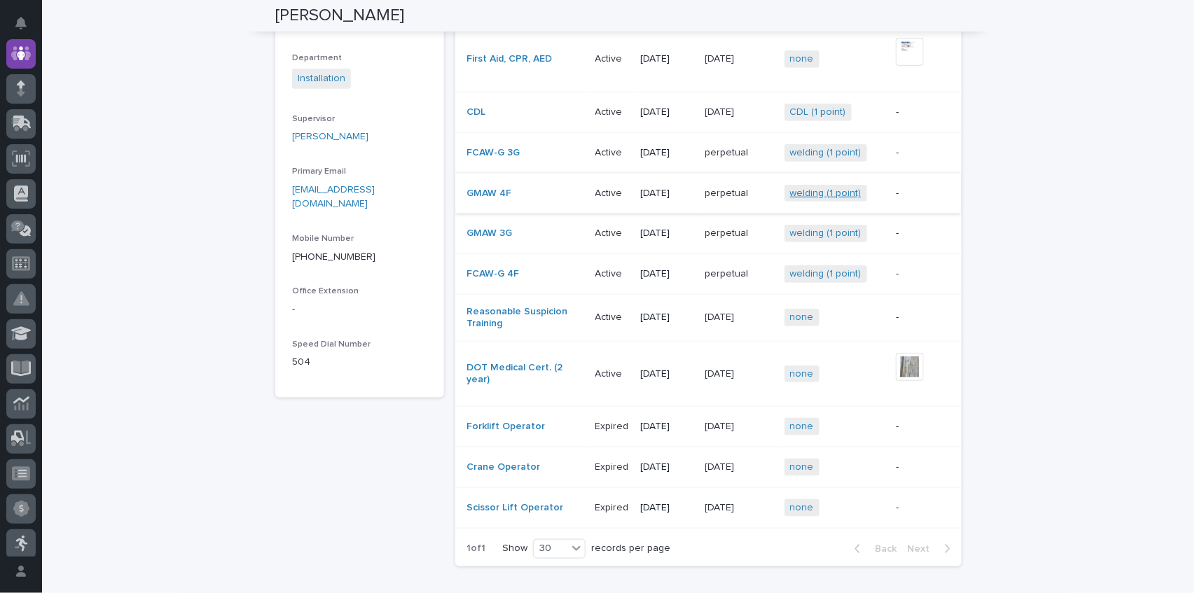
scroll to position [233, 0]
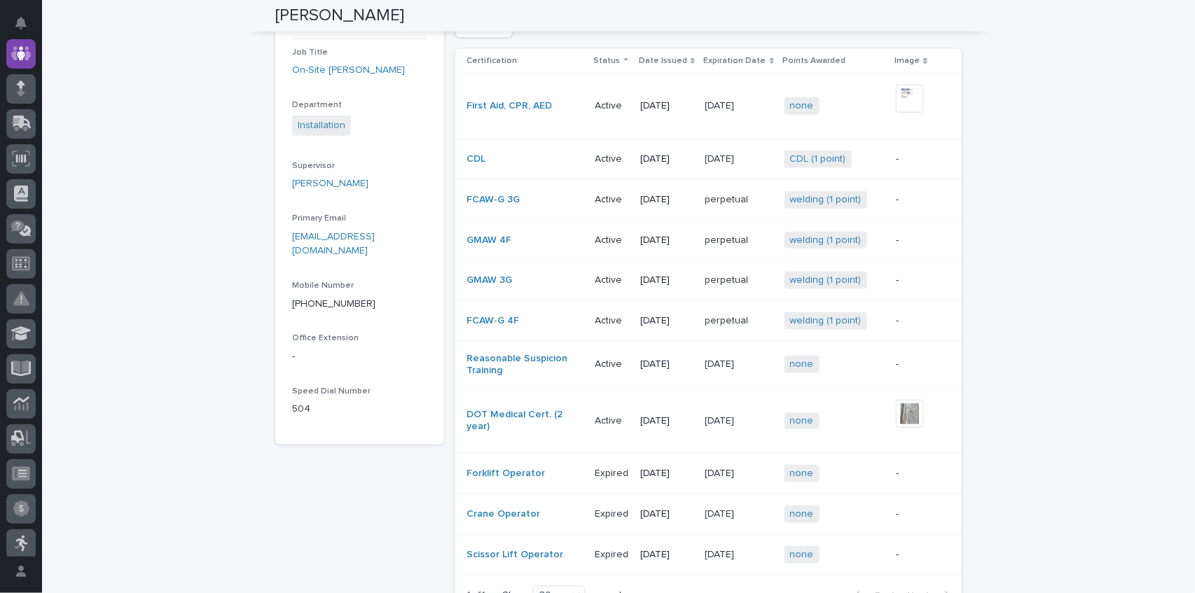
click at [719, 356] on p "[DATE]" at bounding box center [721, 363] width 32 height 15
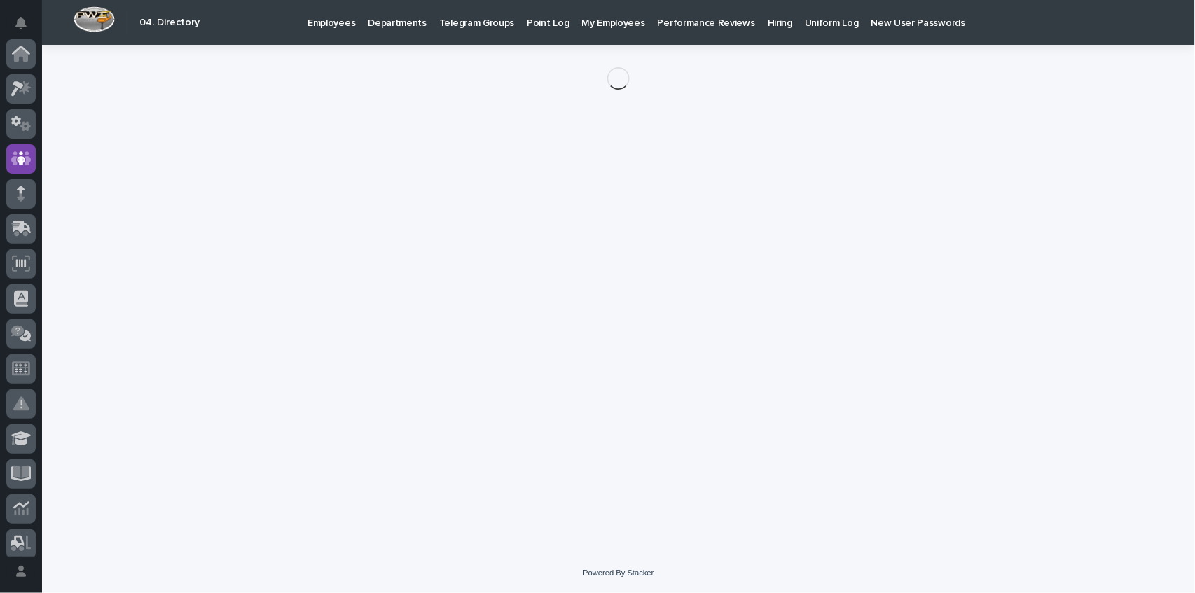
scroll to position [105, 0]
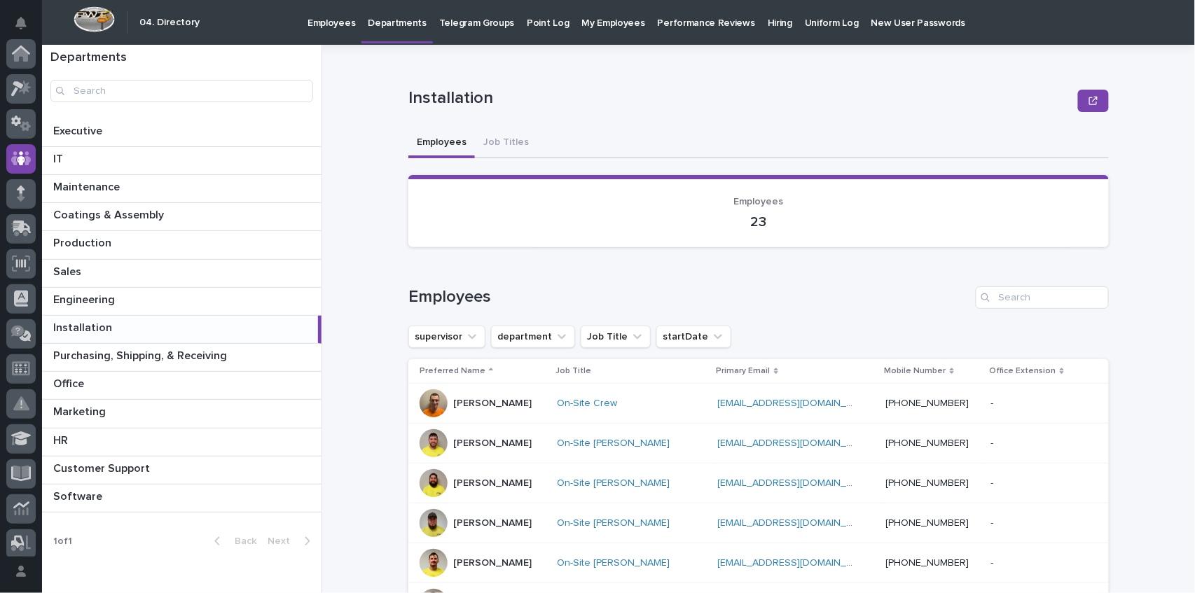
scroll to position [105, 0]
click at [499, 441] on p "[PERSON_NAME]" at bounding box center [492, 444] width 78 height 12
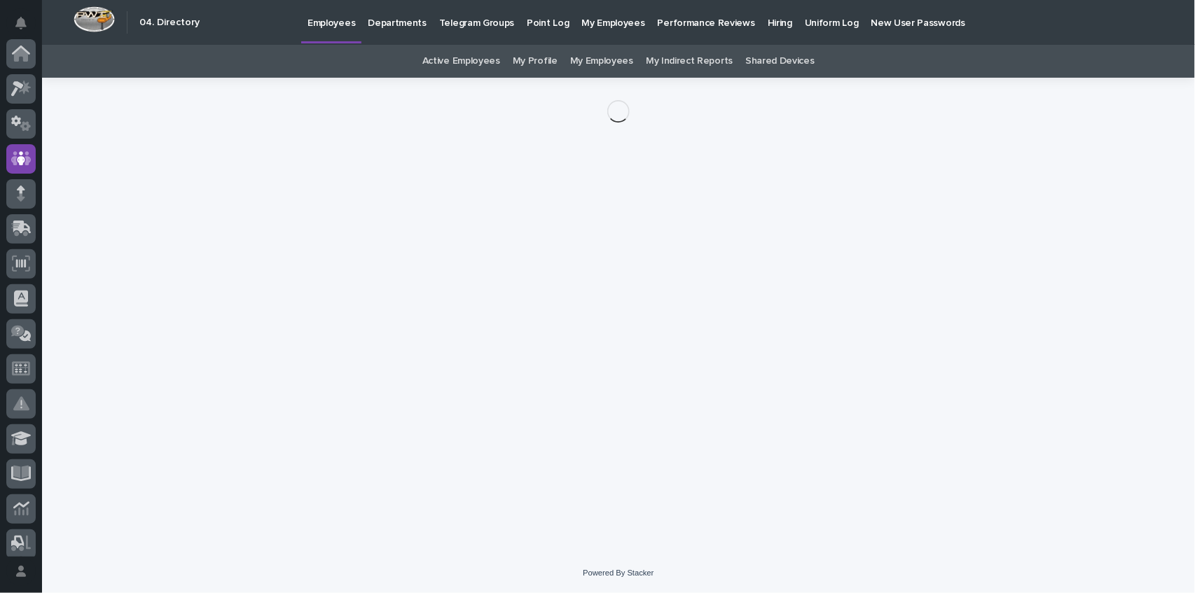
scroll to position [105, 0]
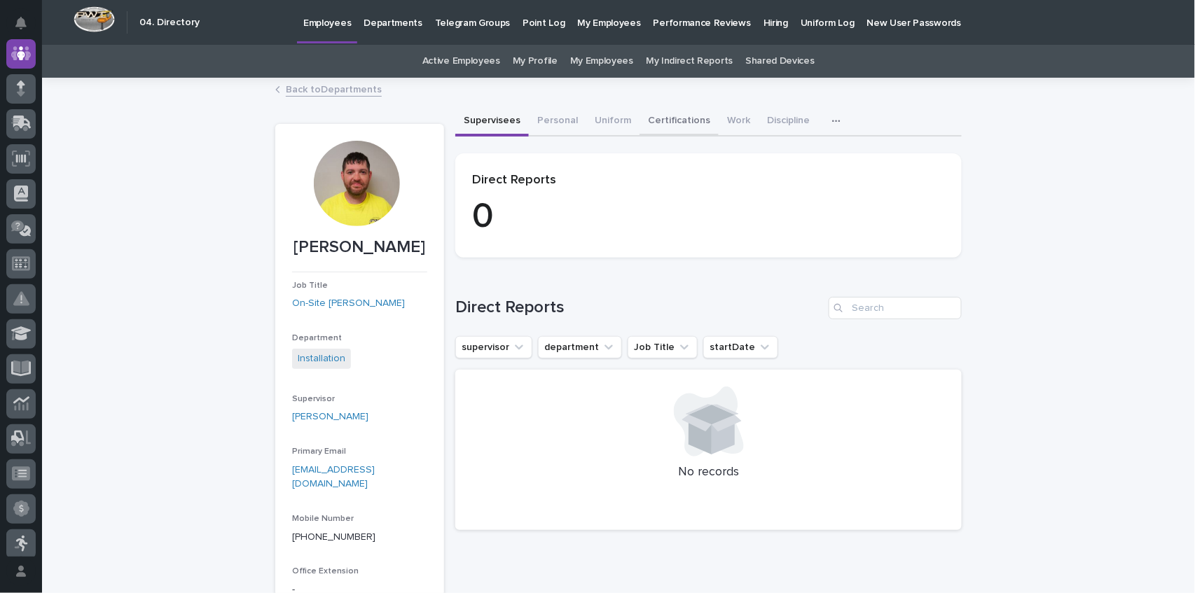
click at [681, 115] on button "Certifications" at bounding box center [679, 121] width 79 height 29
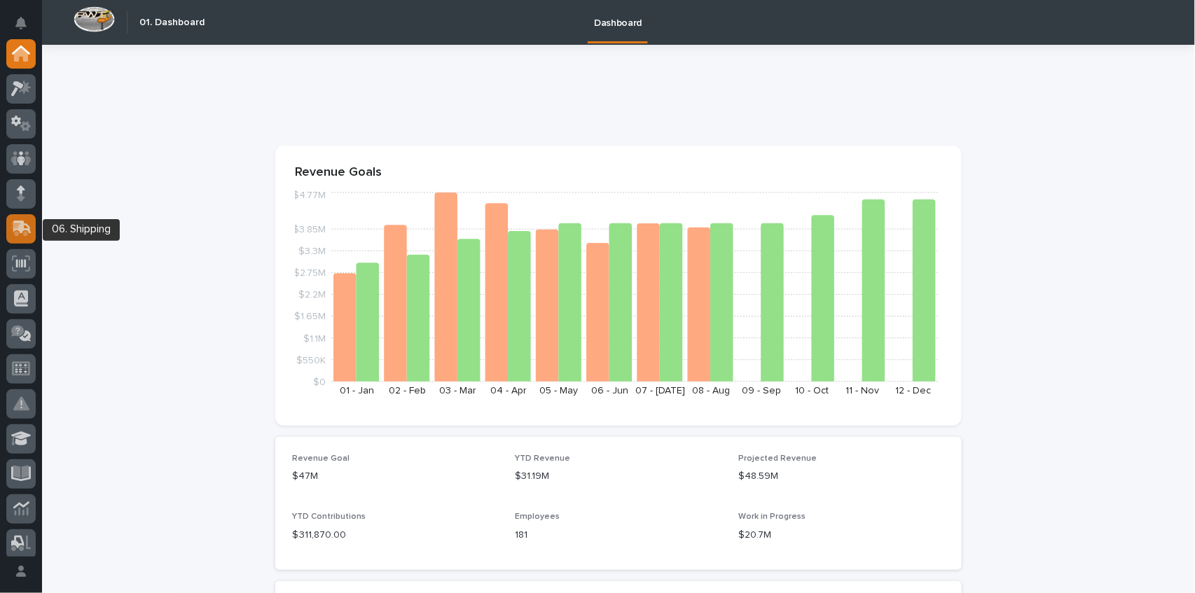
click at [23, 233] on icon at bounding box center [19, 229] width 17 height 13
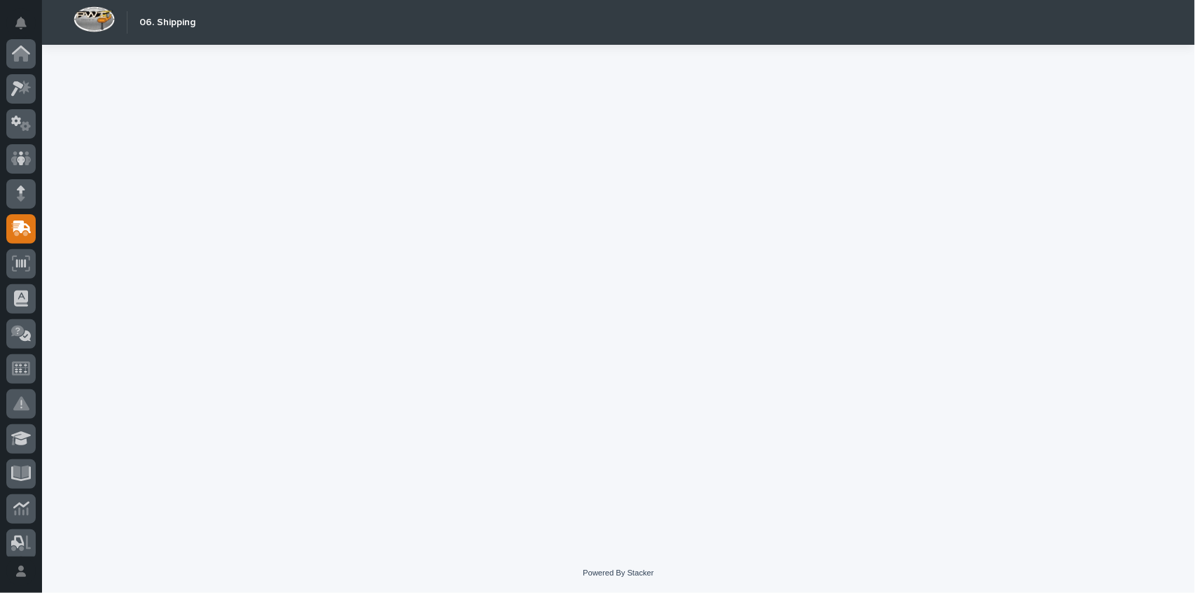
scroll to position [175, 0]
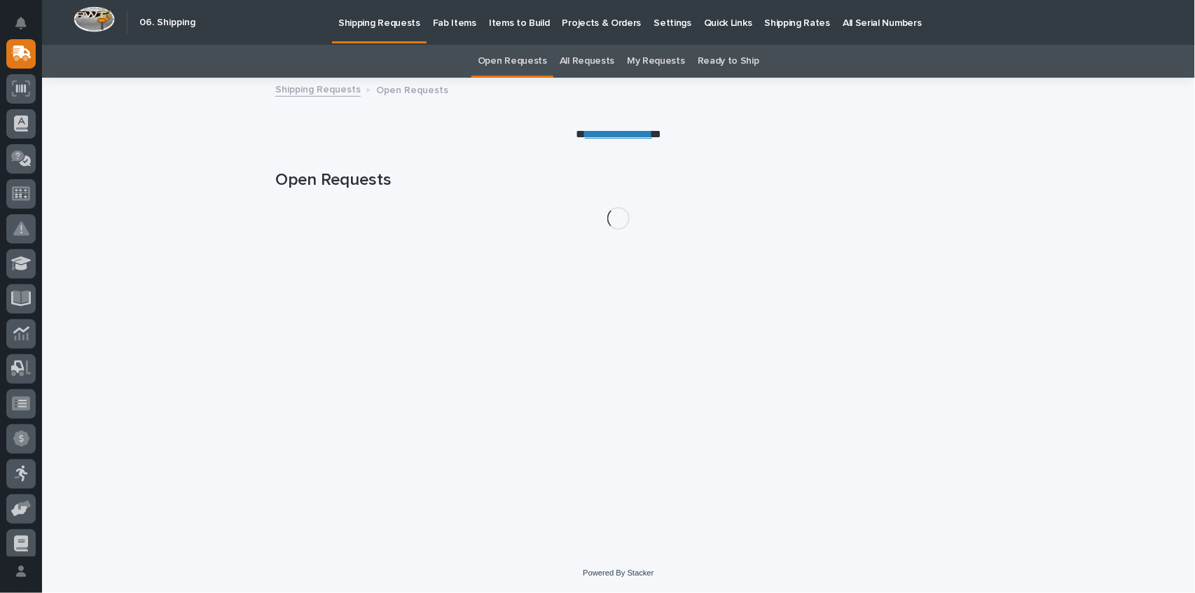
click at [449, 22] on p "Fab Items" at bounding box center [454, 14] width 43 height 29
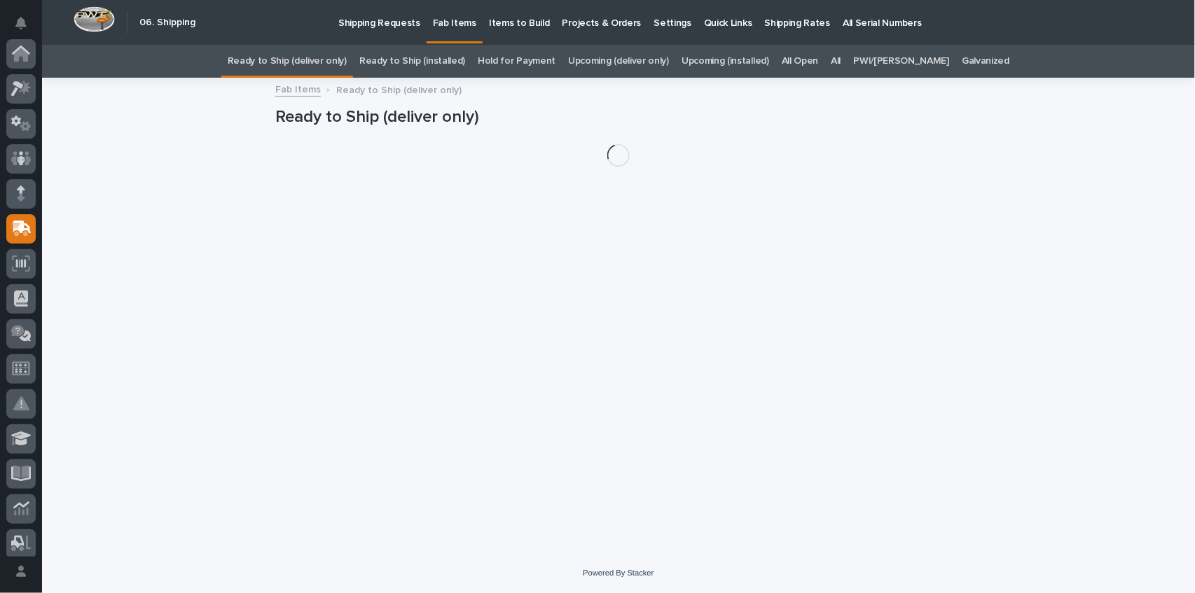
scroll to position [175, 0]
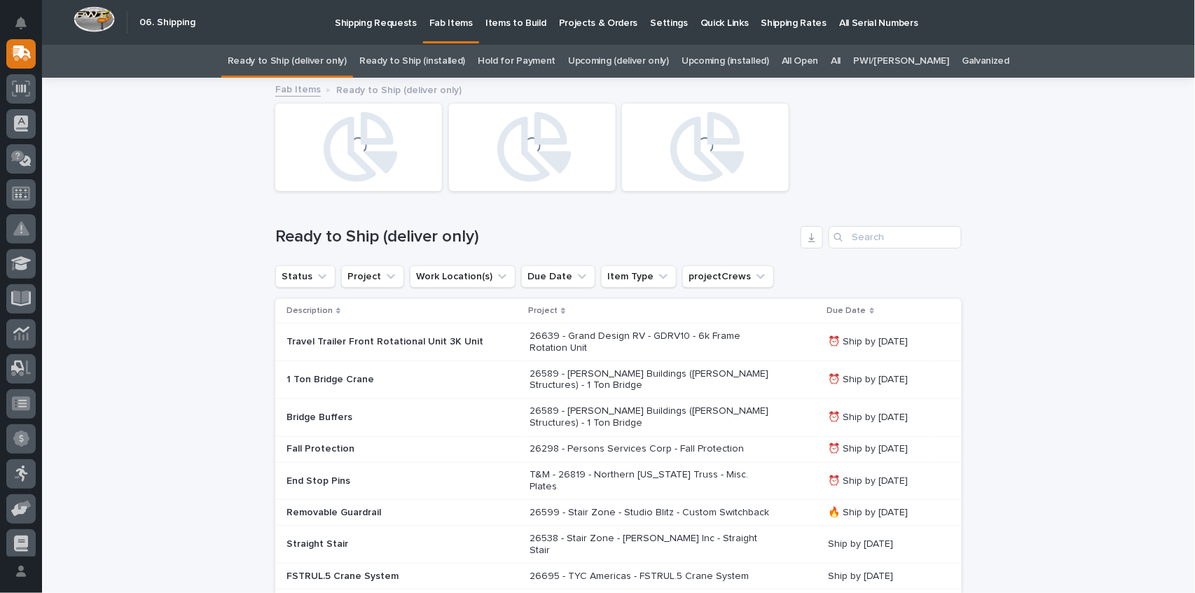
click at [841, 60] on link "All" at bounding box center [836, 61] width 10 height 33
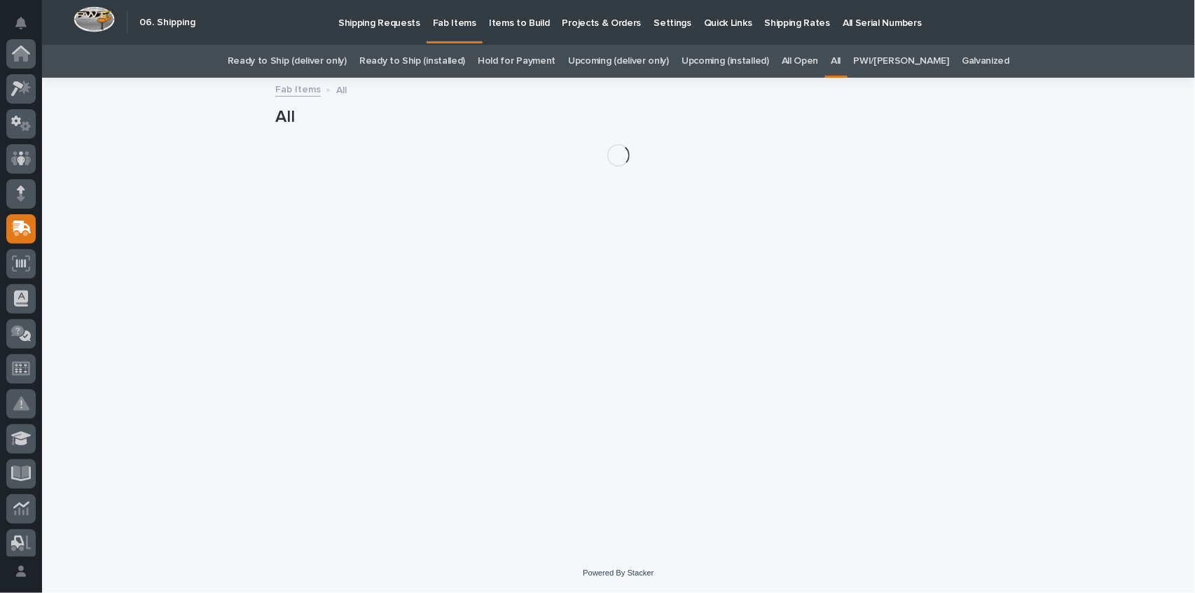
scroll to position [175, 0]
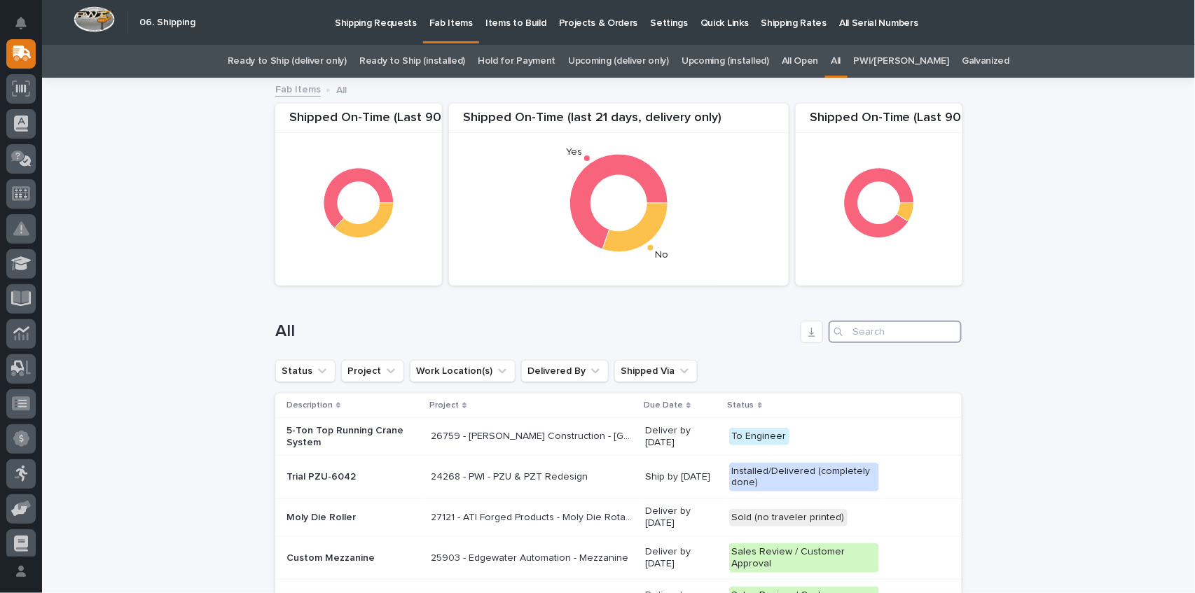
click at [877, 331] on input "Search" at bounding box center [895, 332] width 133 height 22
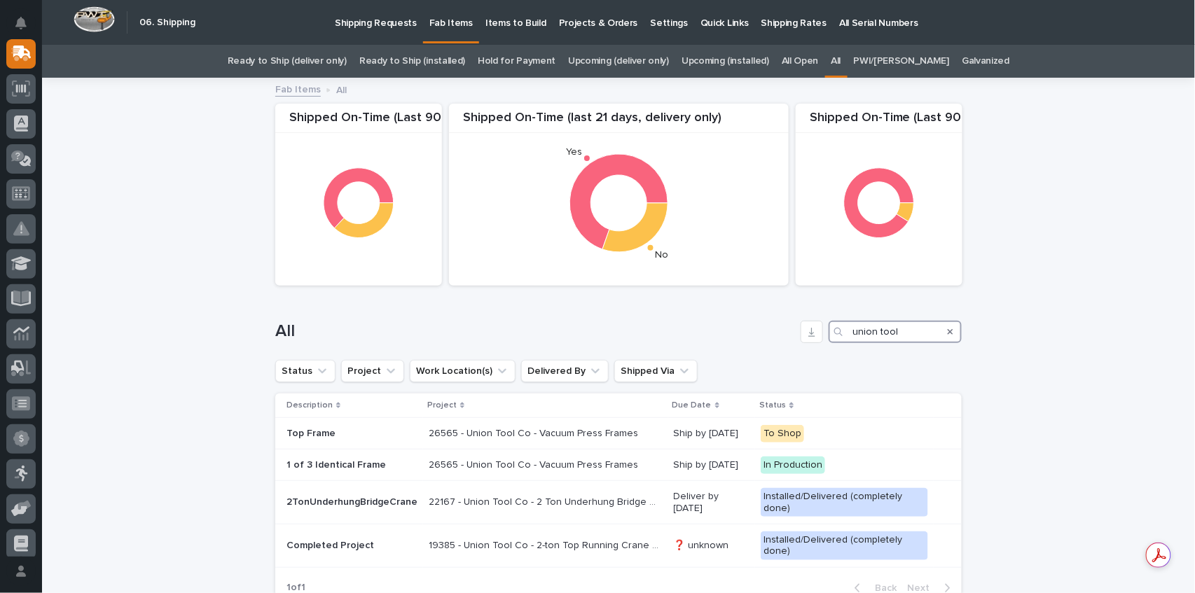
type input "union tool"
click at [837, 336] on icon "Search" at bounding box center [838, 332] width 8 height 8
click at [520, 465] on p "26565 - Union Tool Co - Vacuum Press Frames" at bounding box center [535, 464] width 212 height 15
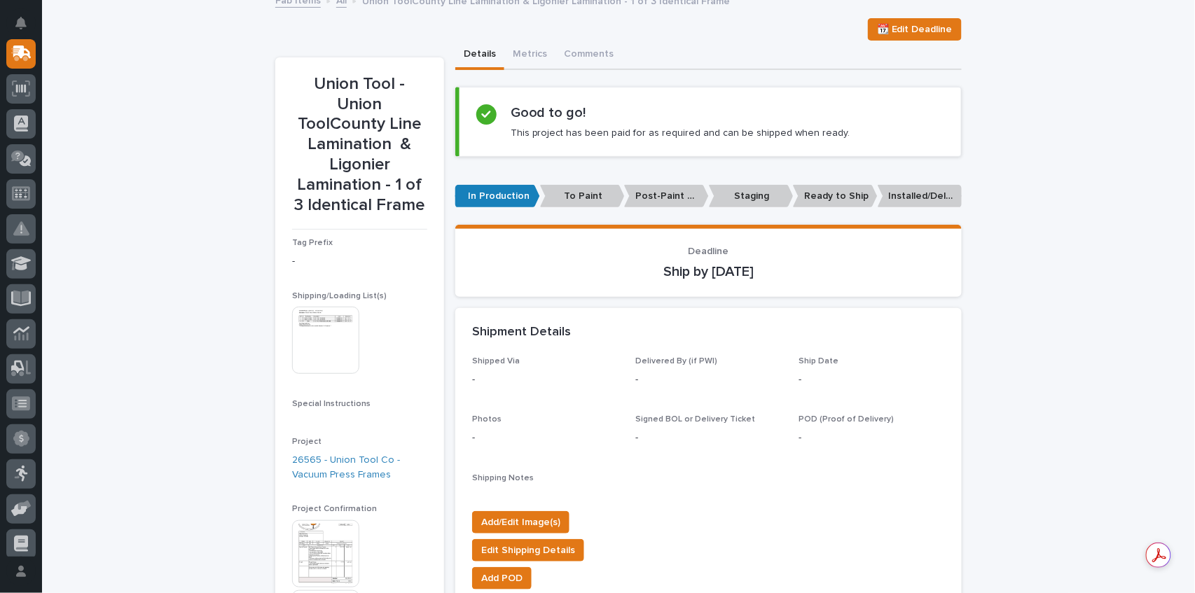
scroll to position [140, 0]
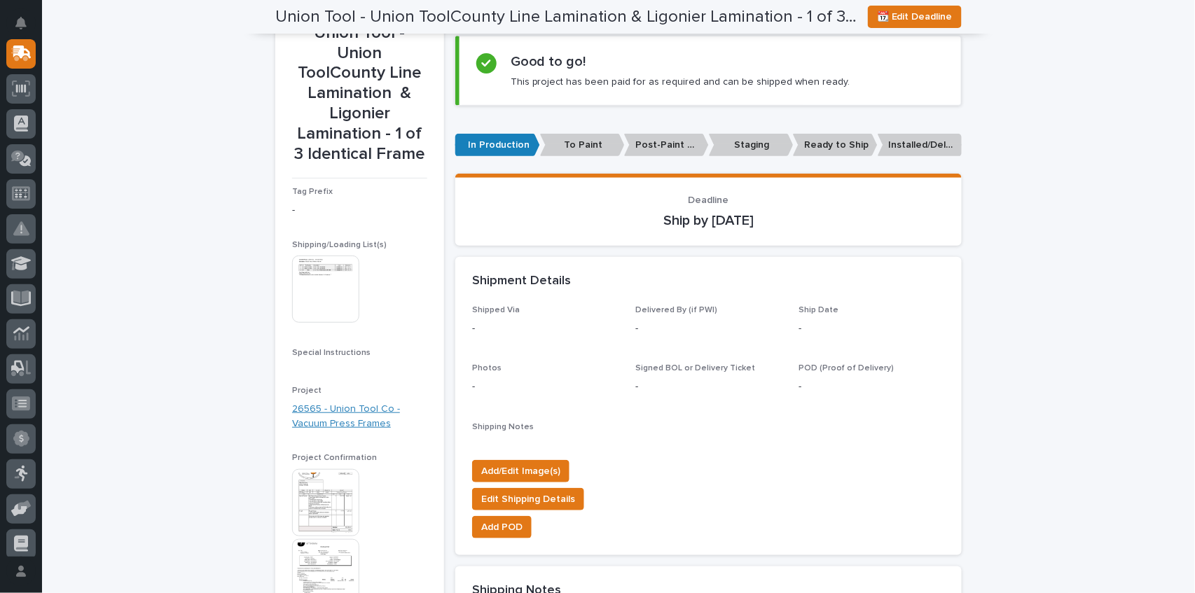
click at [347, 402] on link "26565 - Union Tool Co - Vacuum Press Frames" at bounding box center [359, 416] width 135 height 29
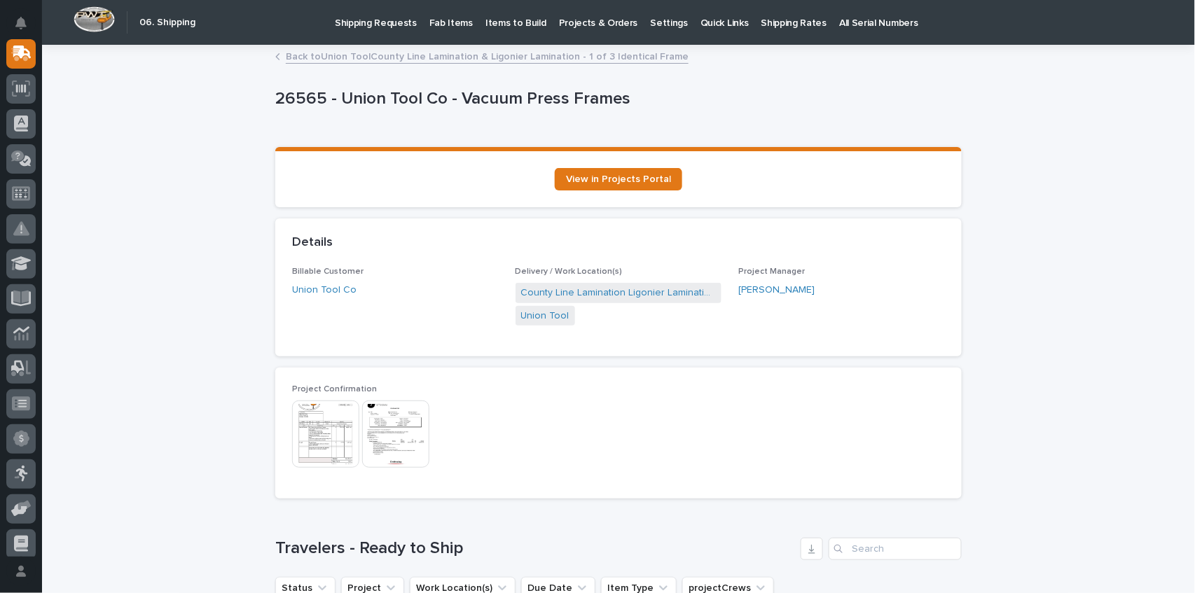
scroll to position [233, 0]
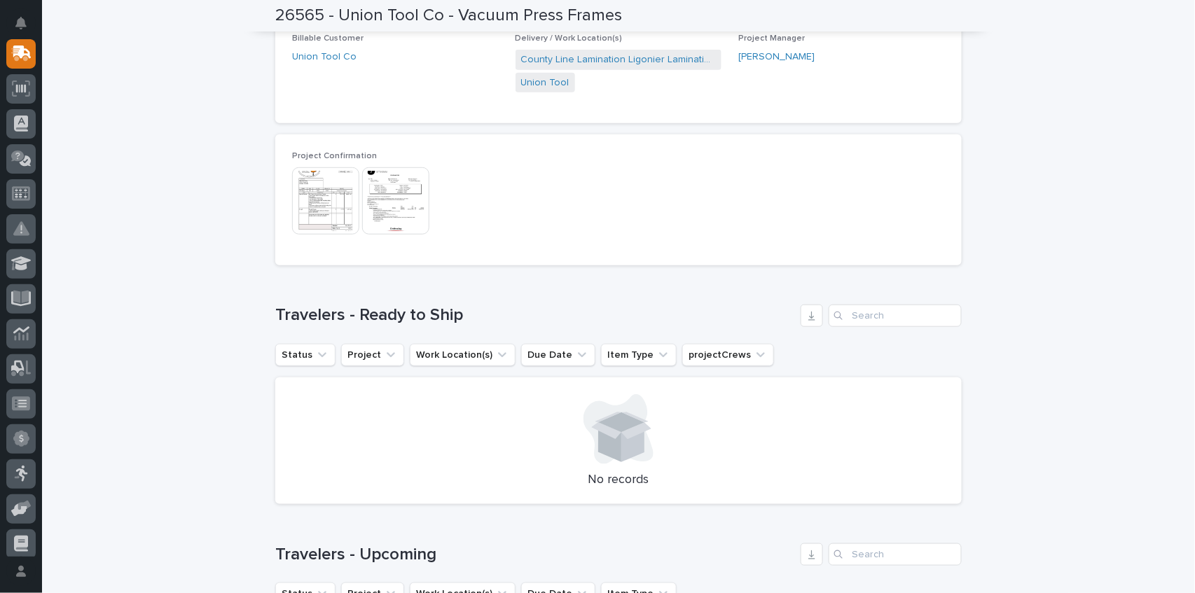
click at [328, 204] on img at bounding box center [325, 200] width 67 height 67
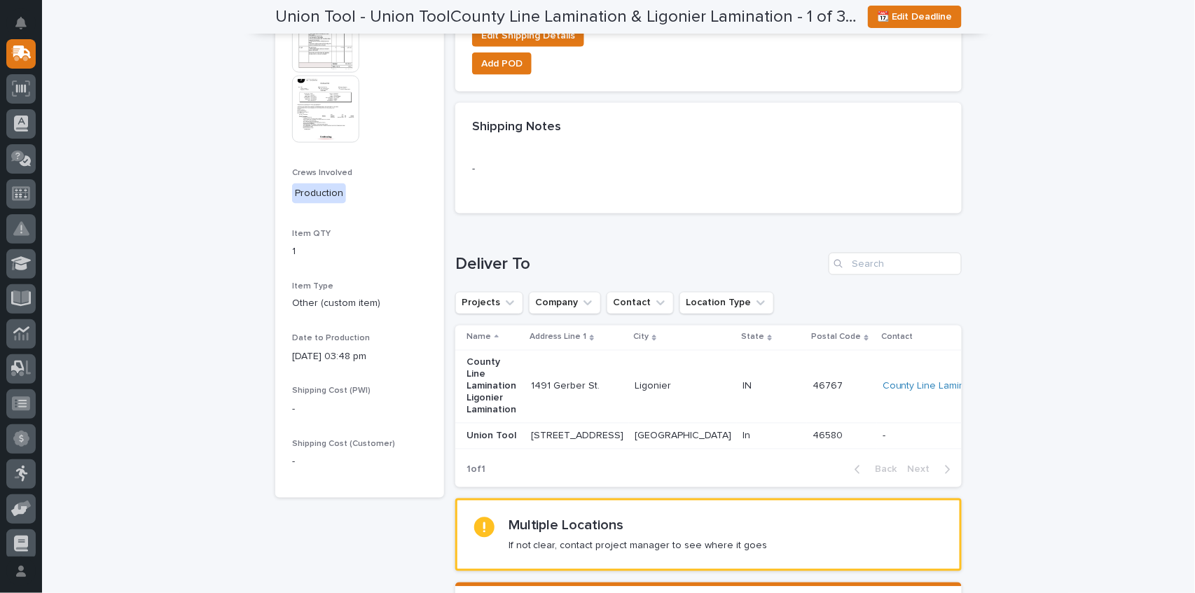
scroll to position [277, 0]
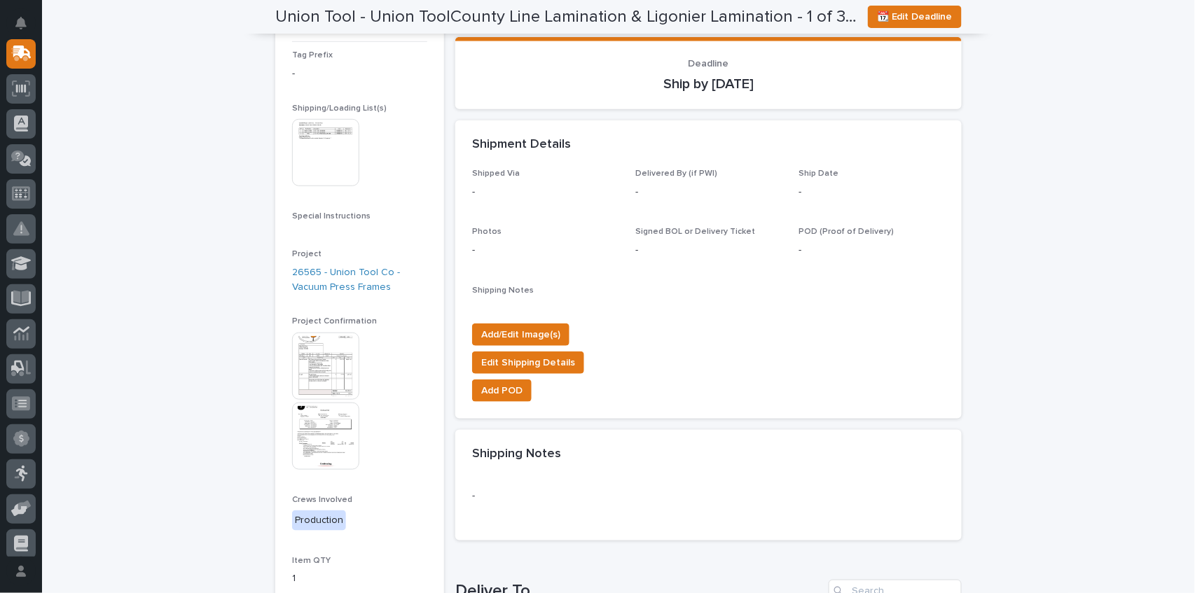
click at [315, 347] on img at bounding box center [325, 366] width 67 height 67
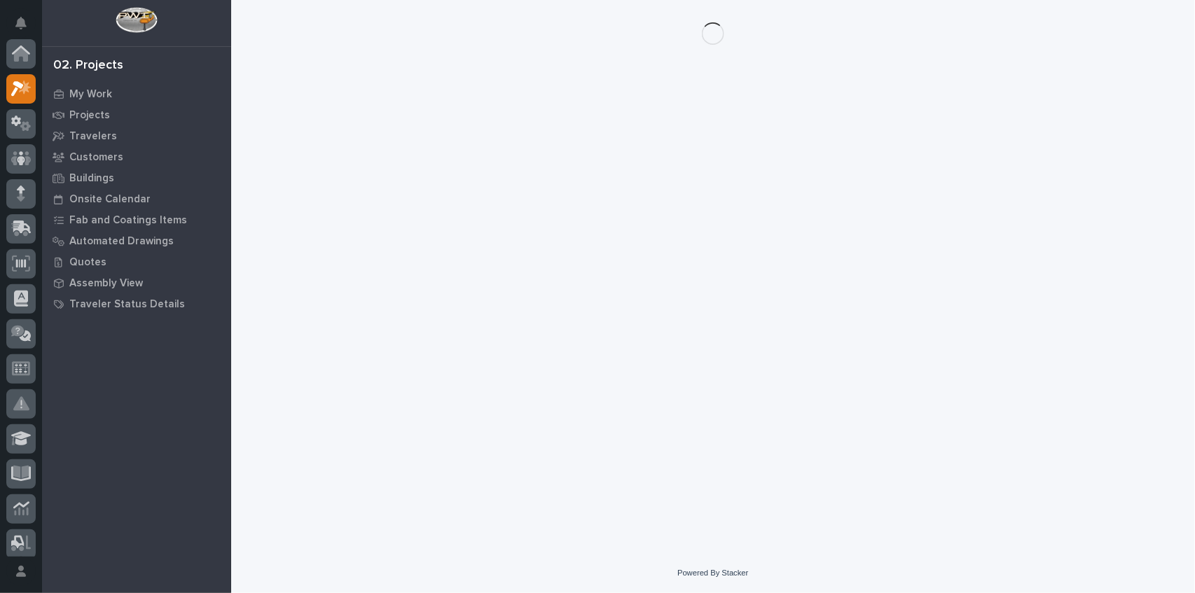
scroll to position [35, 0]
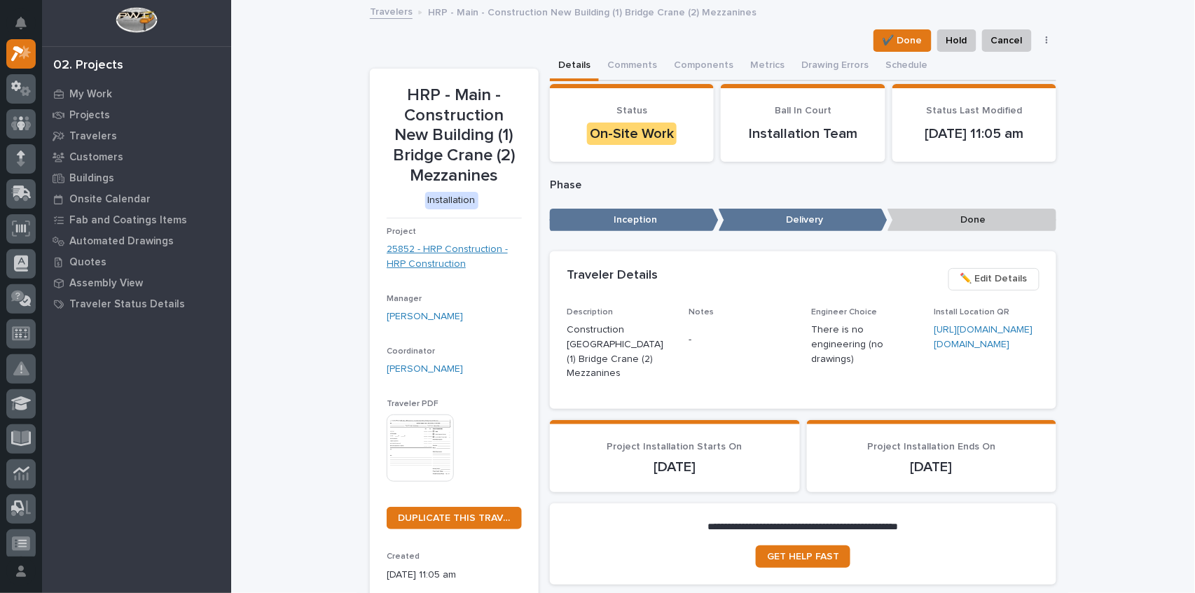
click at [426, 262] on link "25852 - HRP Construction - HRP Construction" at bounding box center [454, 256] width 135 height 29
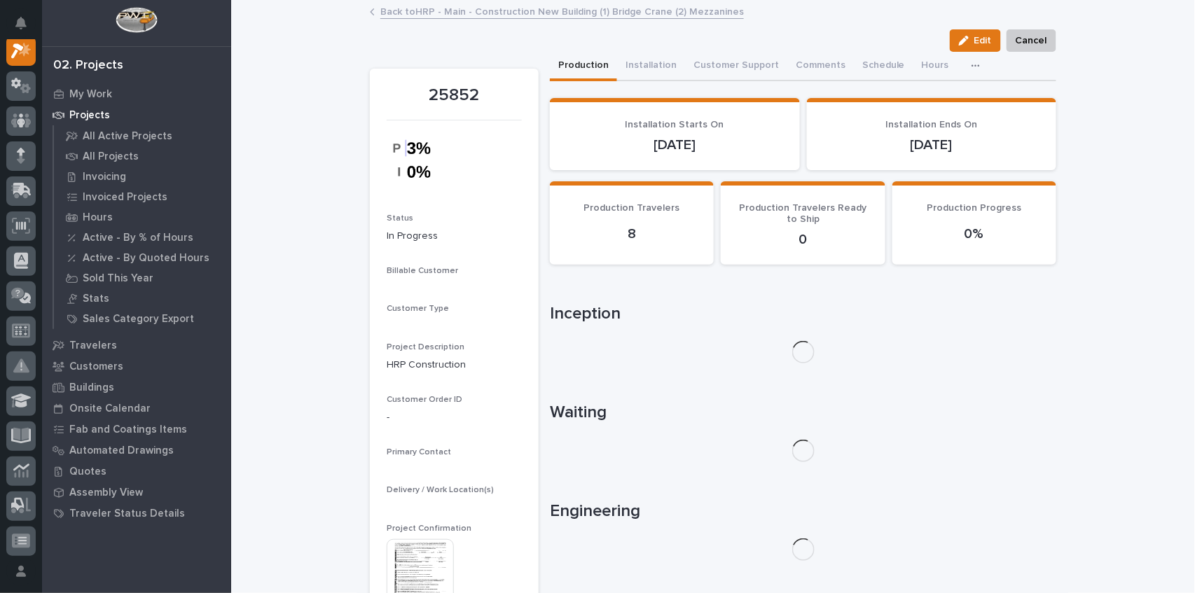
scroll to position [35, 0]
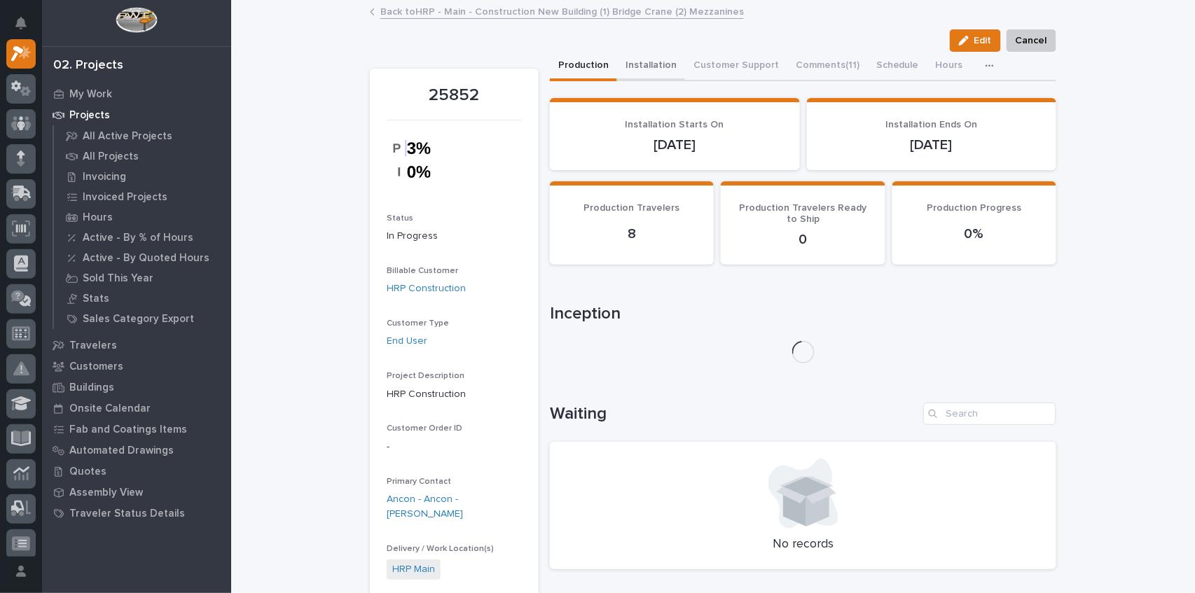
click at [619, 62] on button "Installation" at bounding box center [651, 66] width 68 height 29
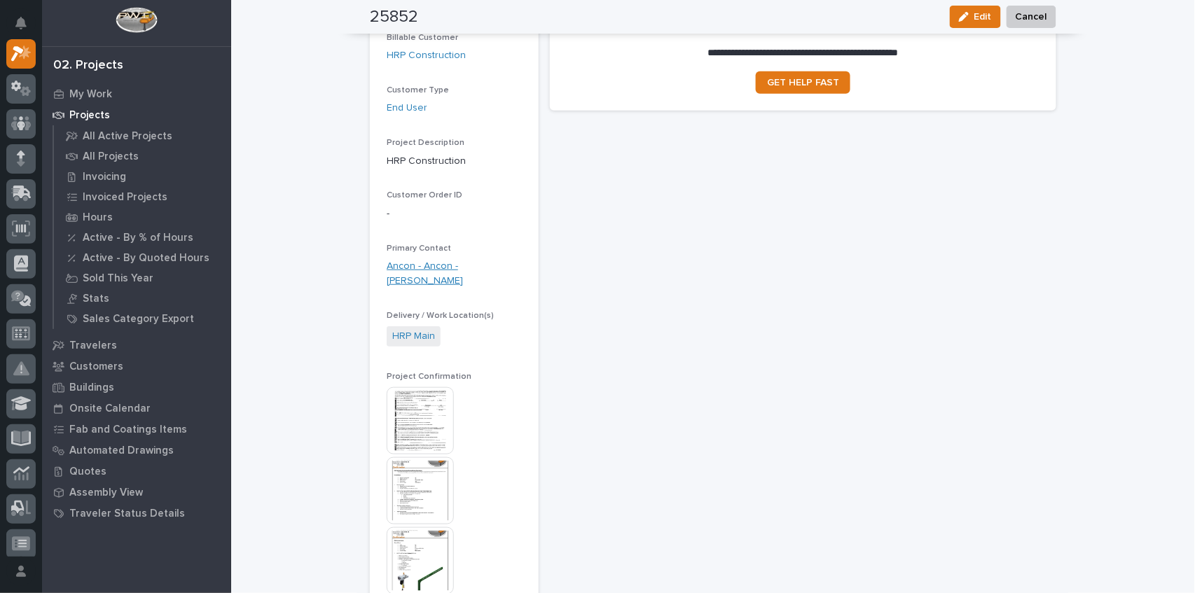
scroll to position [326, 0]
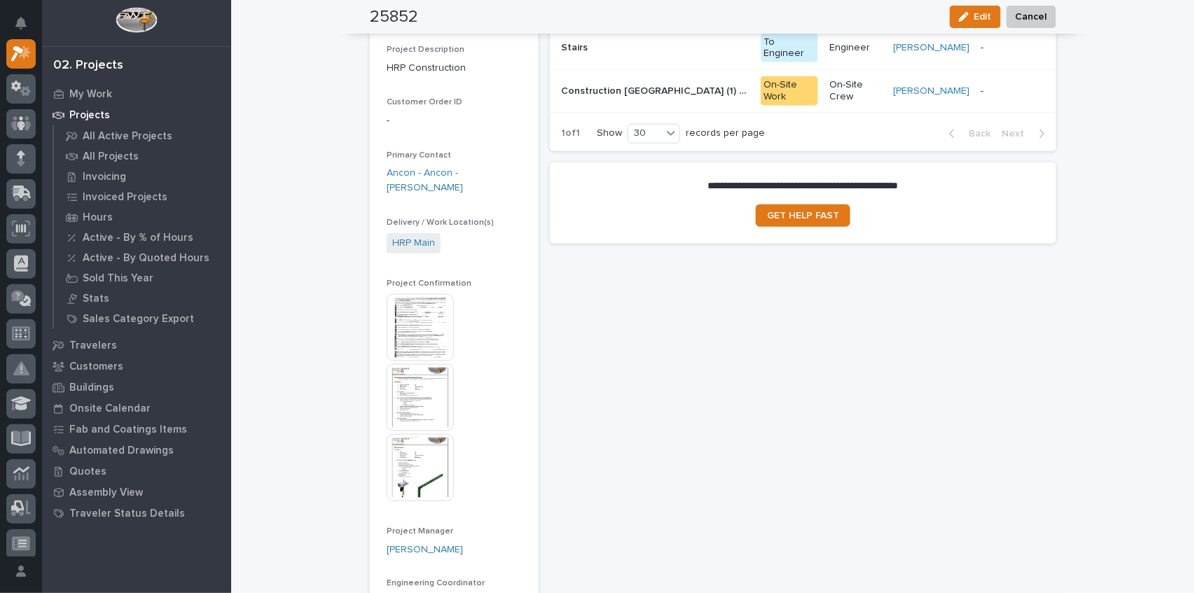
click at [406, 368] on img at bounding box center [420, 397] width 67 height 67
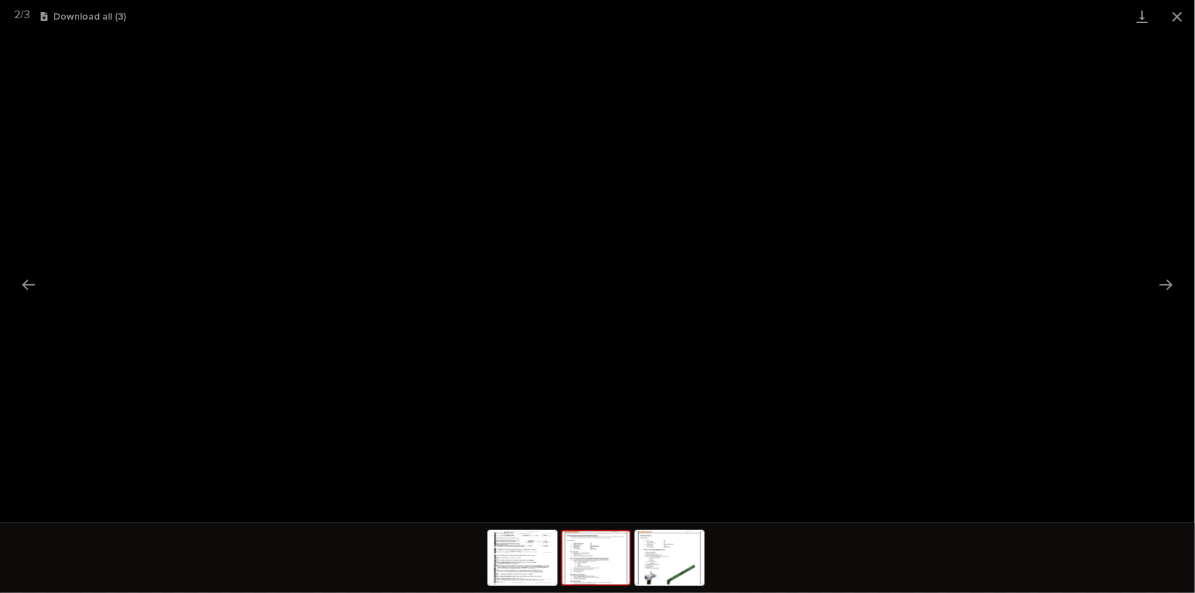
click at [94, 11] on div "2 / 3 Download all ( 3 )" at bounding box center [597, 16] width 1195 height 33
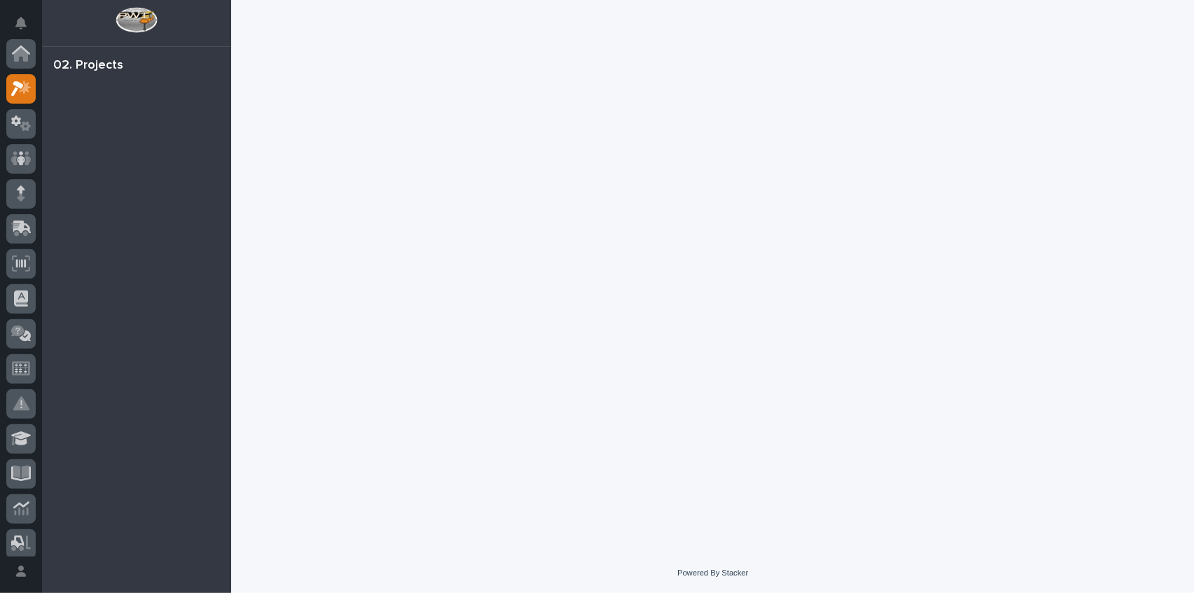
scroll to position [35, 0]
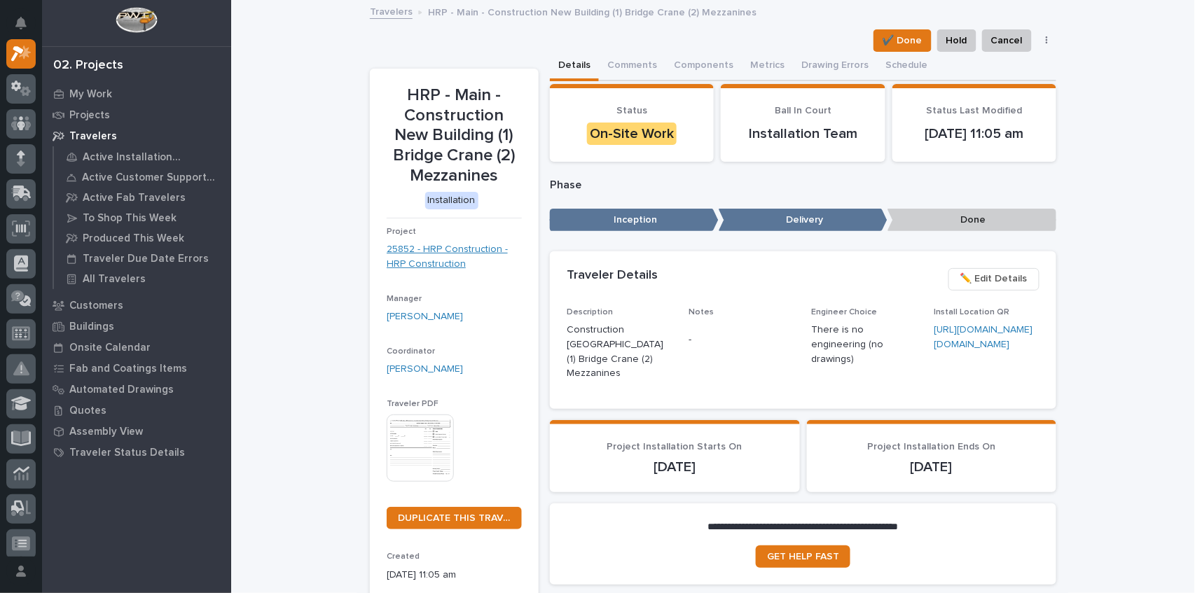
click at [423, 254] on link "25852 - HRP Construction - HRP Construction" at bounding box center [454, 256] width 135 height 29
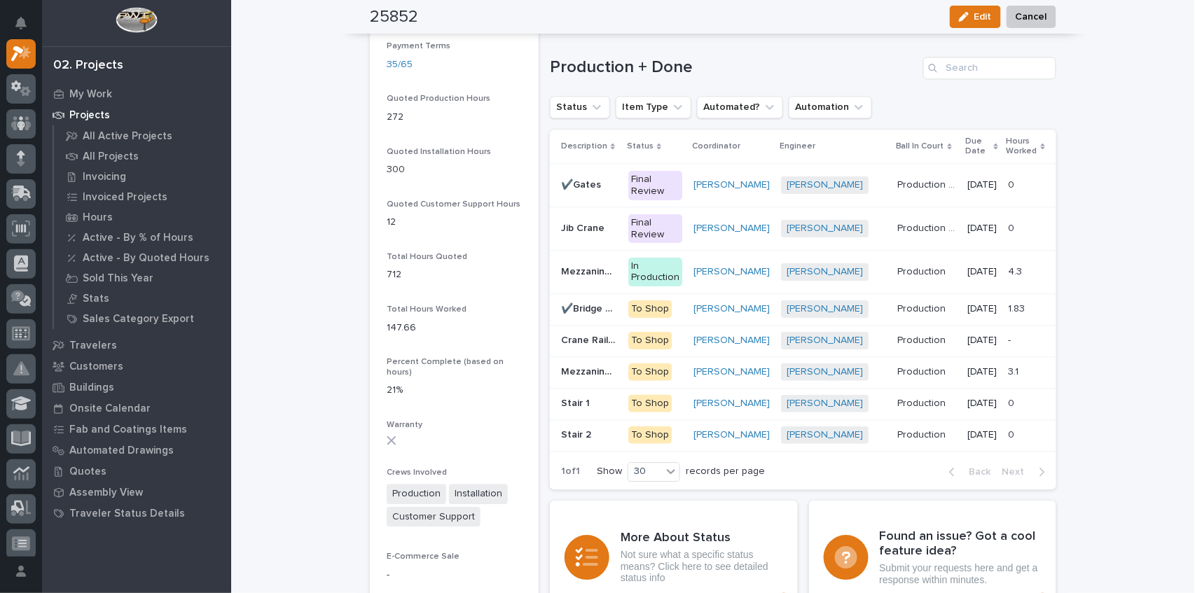
scroll to position [1112, 0]
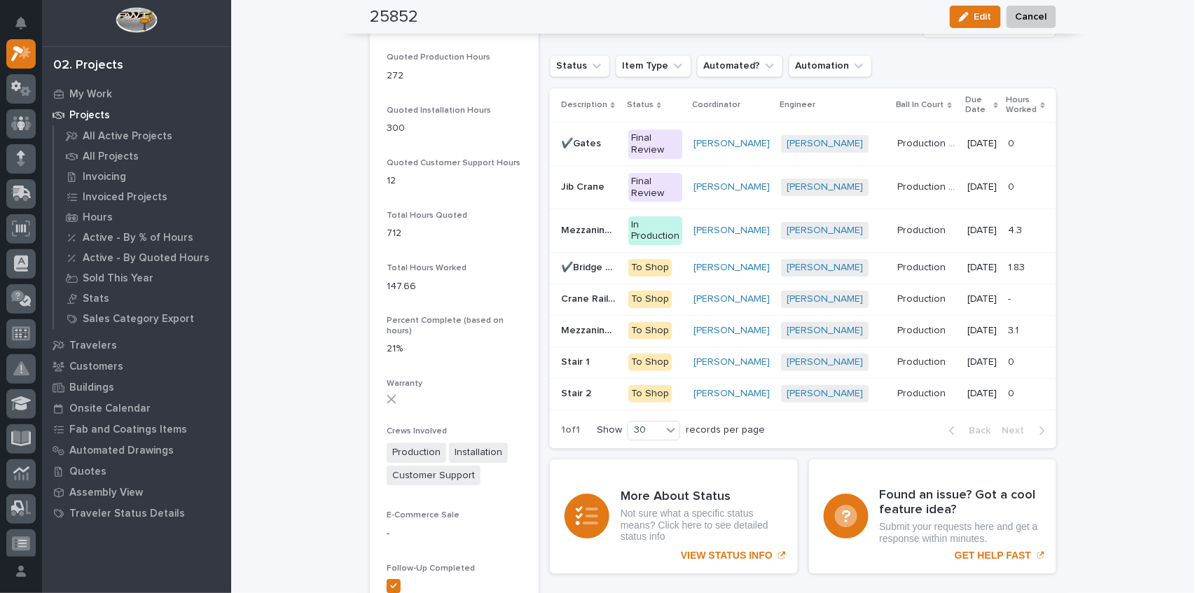
click at [583, 229] on p "Mezzanine 1" at bounding box center [590, 229] width 59 height 15
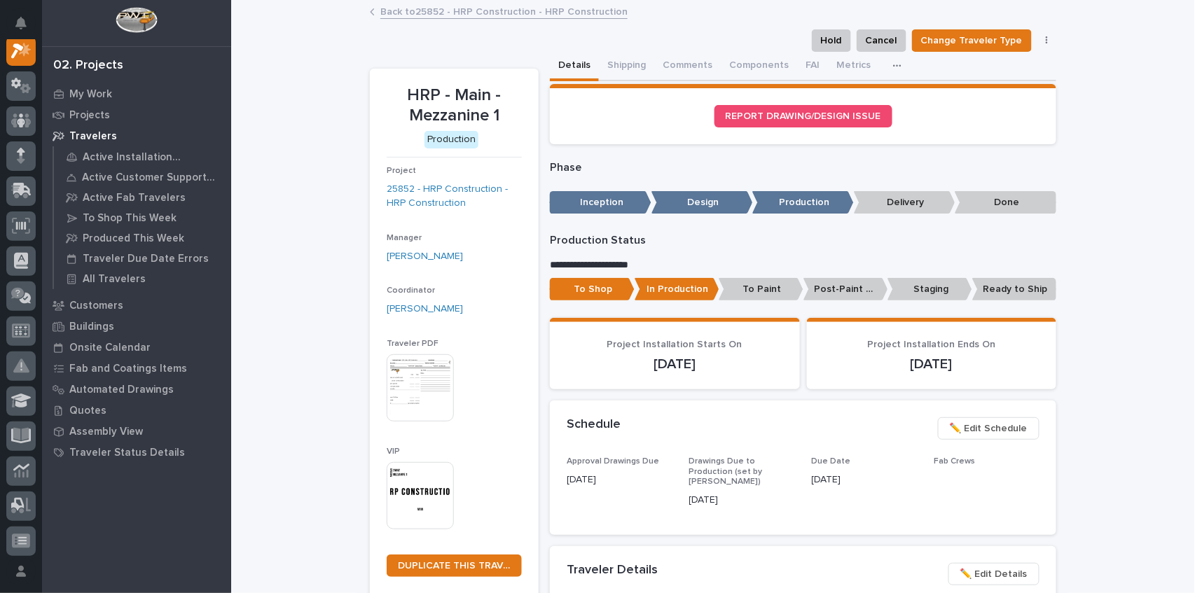
scroll to position [35, 0]
click at [622, 60] on button "Shipping" at bounding box center [626, 66] width 55 height 29
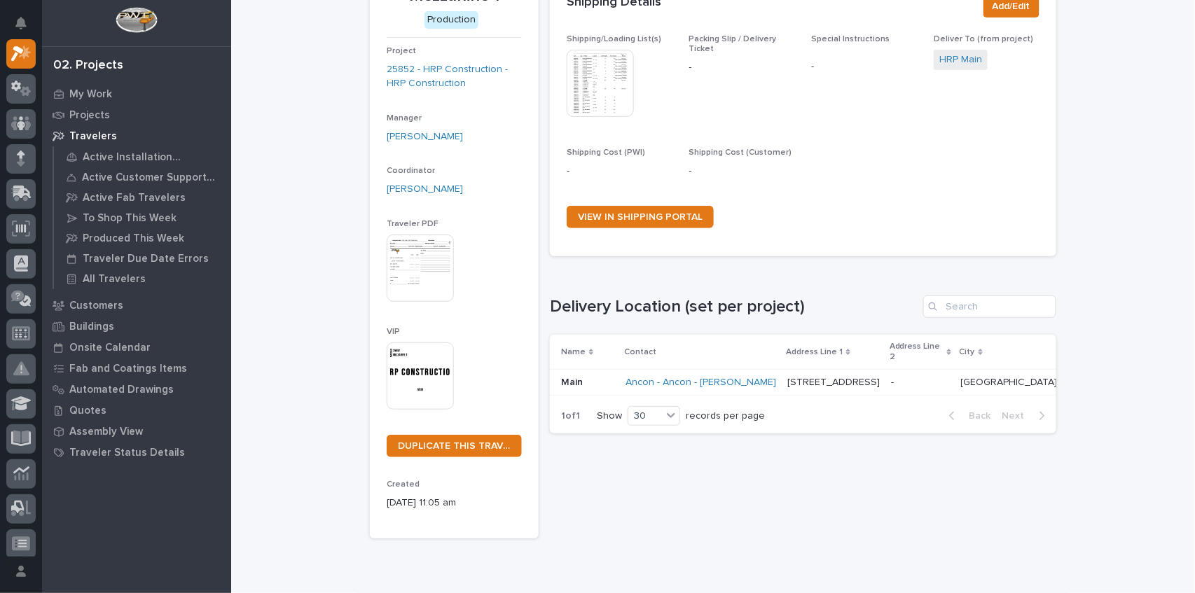
scroll to position [174, 0]
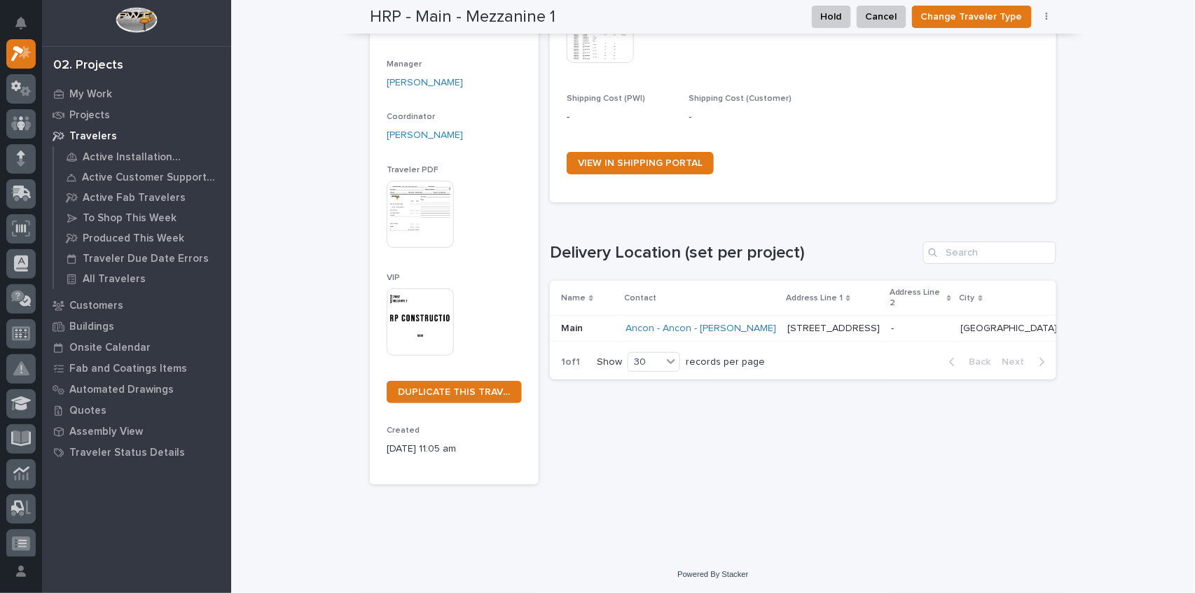
click at [961, 331] on p "South Bend" at bounding box center [1010, 327] width 99 height 15
